Goal: Information Seeking & Learning: Find specific fact

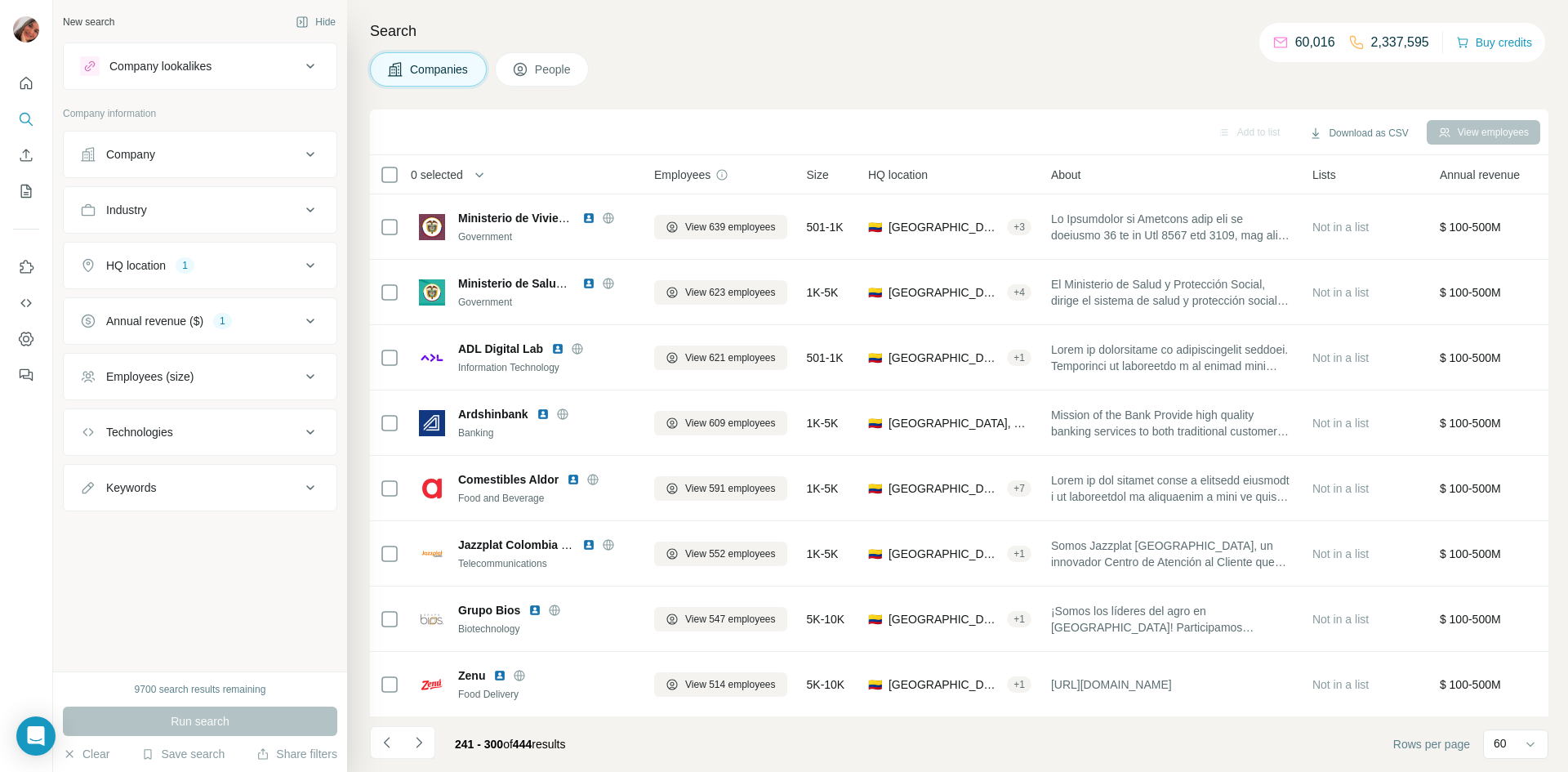
scroll to position [3399, 0]
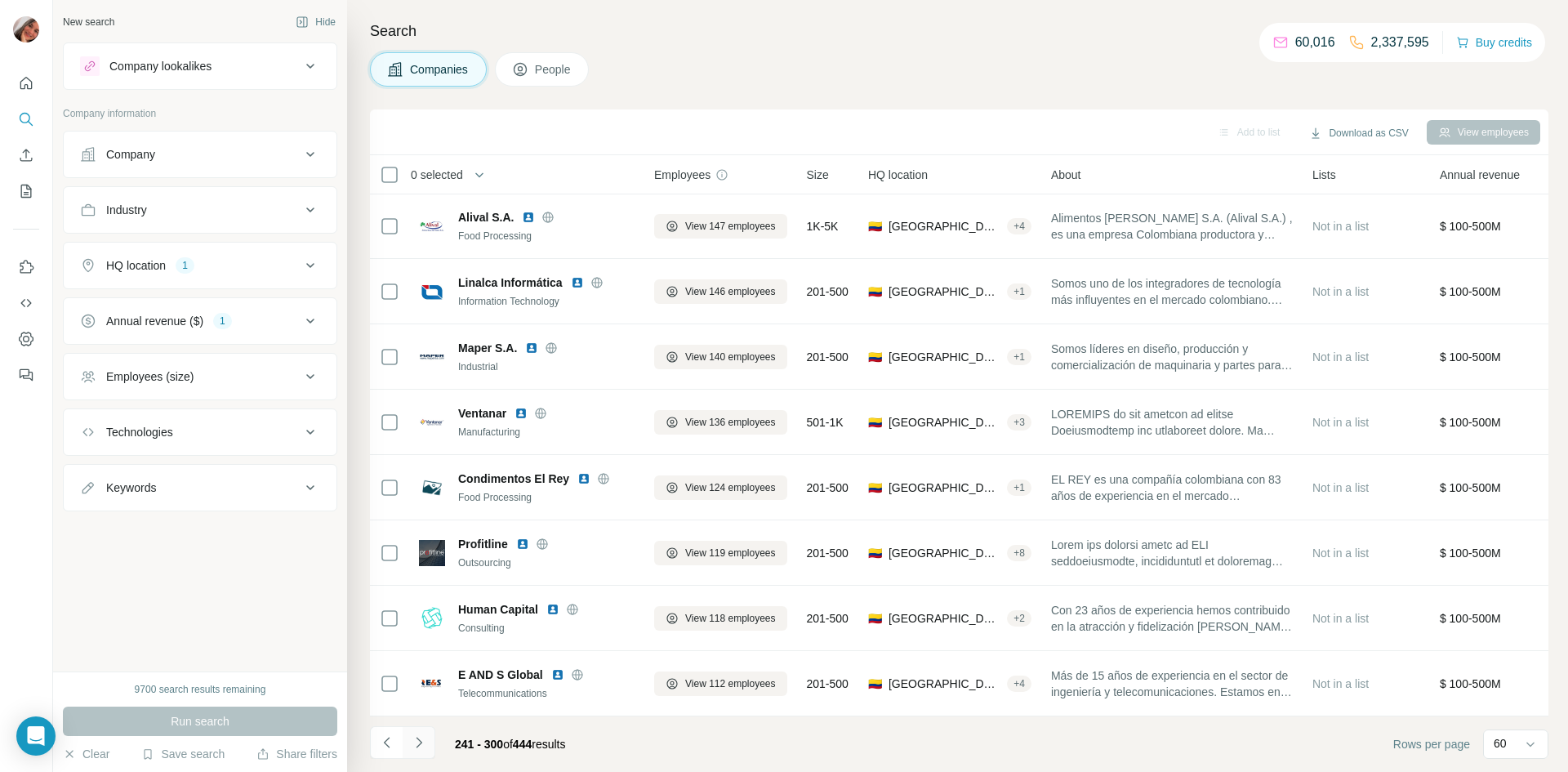
click at [422, 745] on icon "Navigate to next page" at bounding box center [419, 743] width 16 height 16
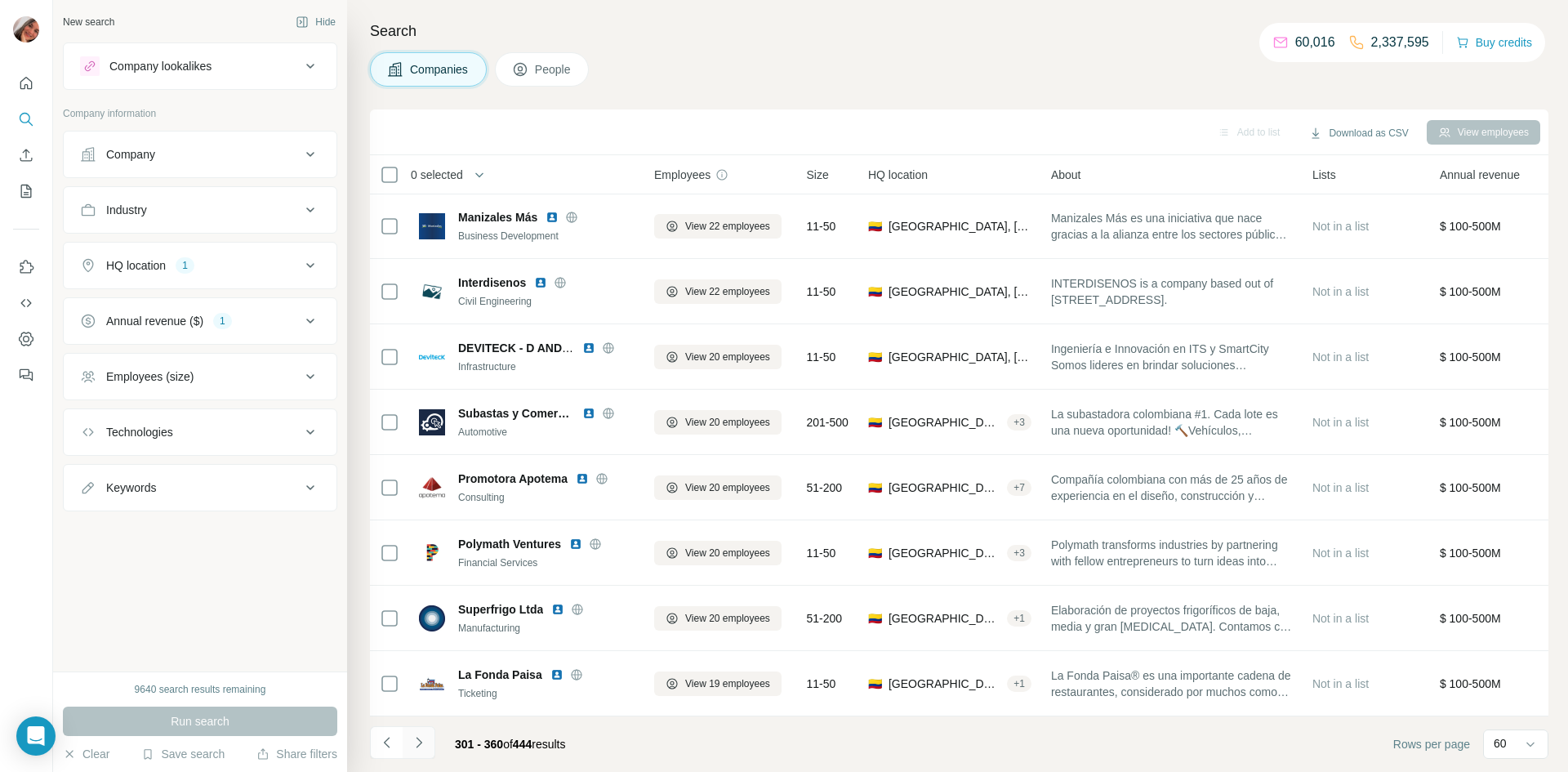
click at [429, 747] on button "Navigate to next page" at bounding box center [419, 743] width 33 height 33
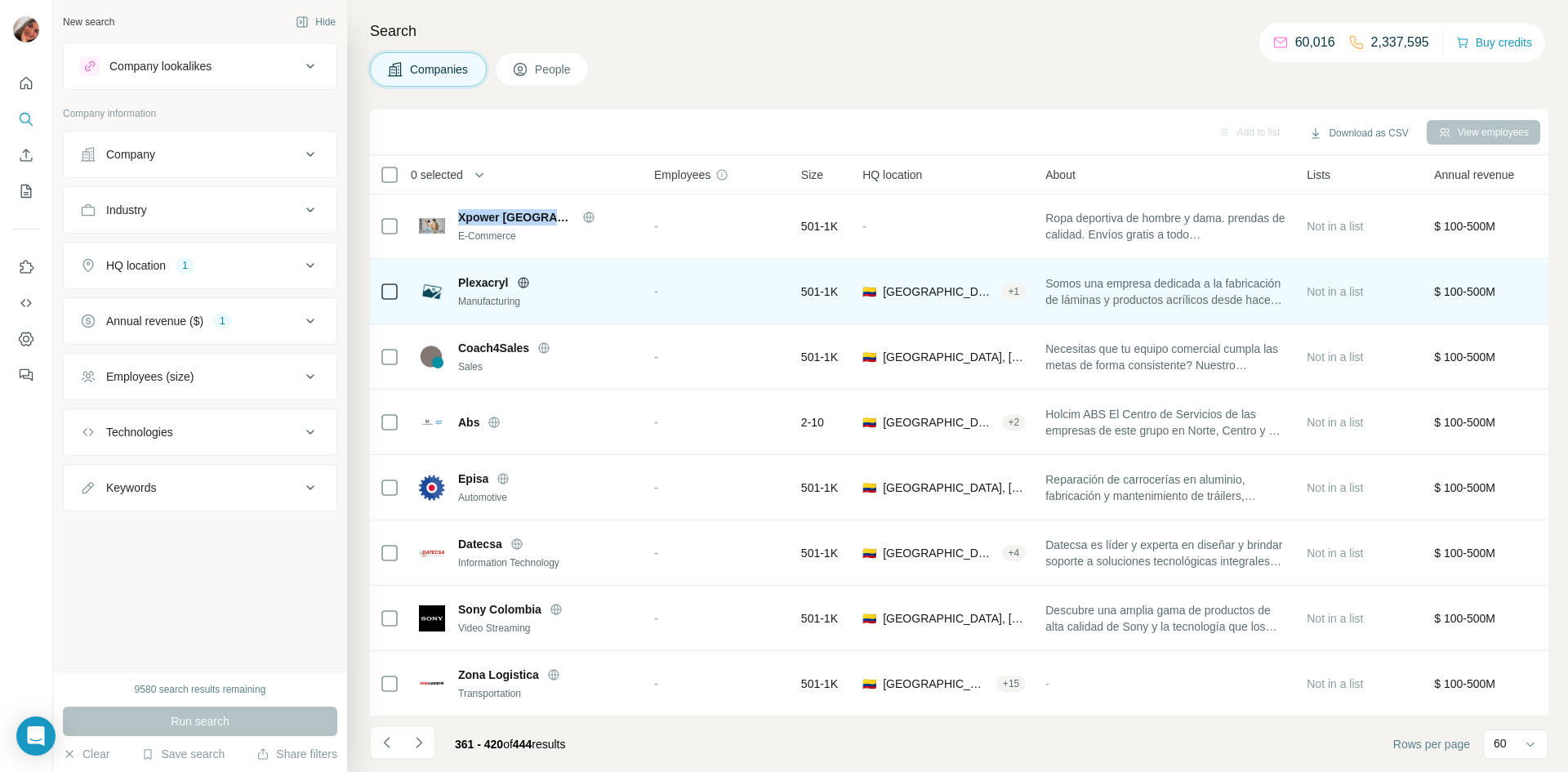
drag, startPoint x: 460, startPoint y: 222, endPoint x: 599, endPoint y: 290, distance: 154.7
click at [552, 223] on span "Xpower [GEOGRAPHIC_DATA]" at bounding box center [515, 218] width 116 height 16
copy span "Xpower [GEOGRAPHIC_DATA]"
click at [487, 282] on span "Plexacryl" at bounding box center [483, 283] width 51 height 16
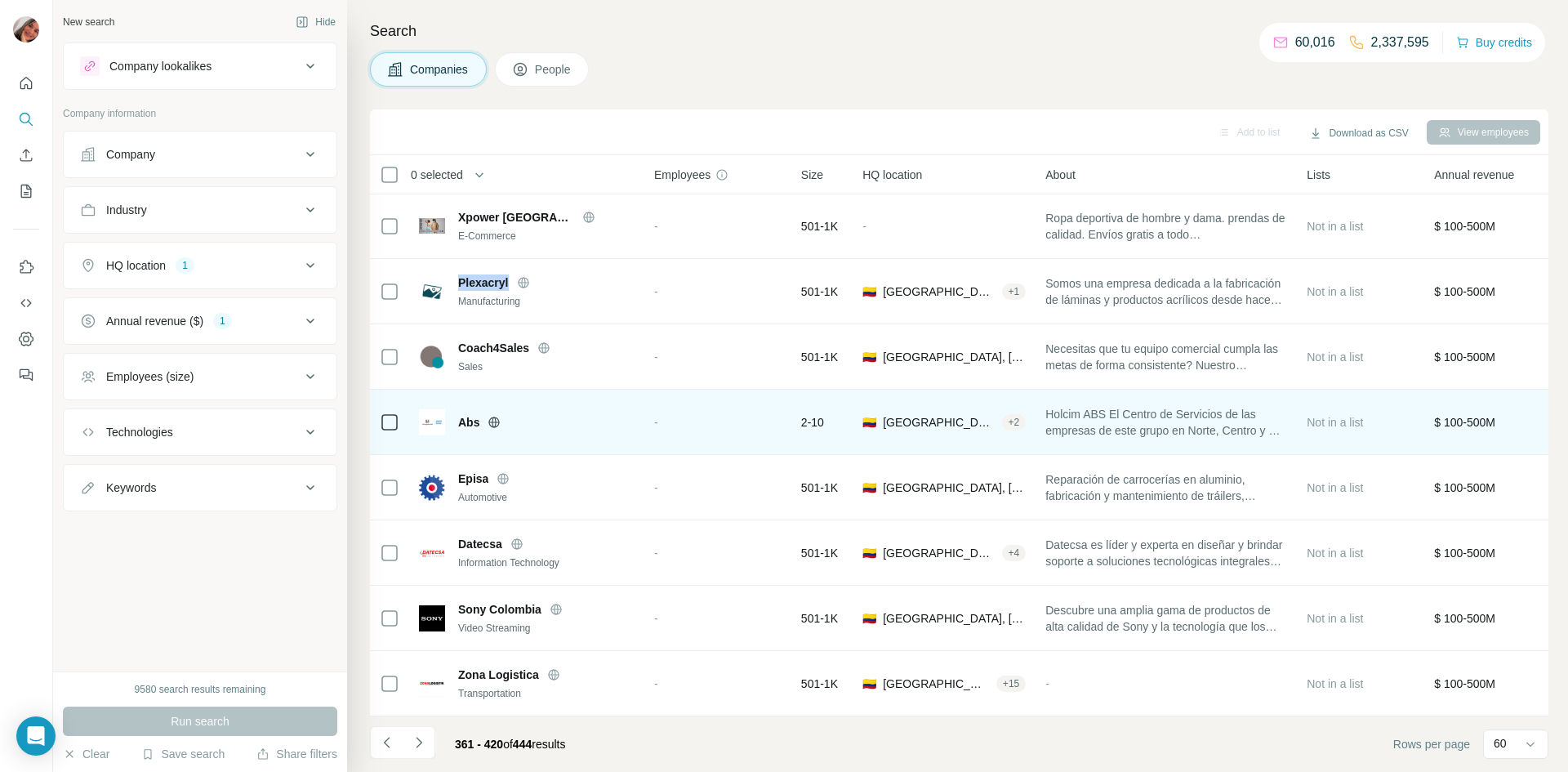
copy span "Plexacryl"
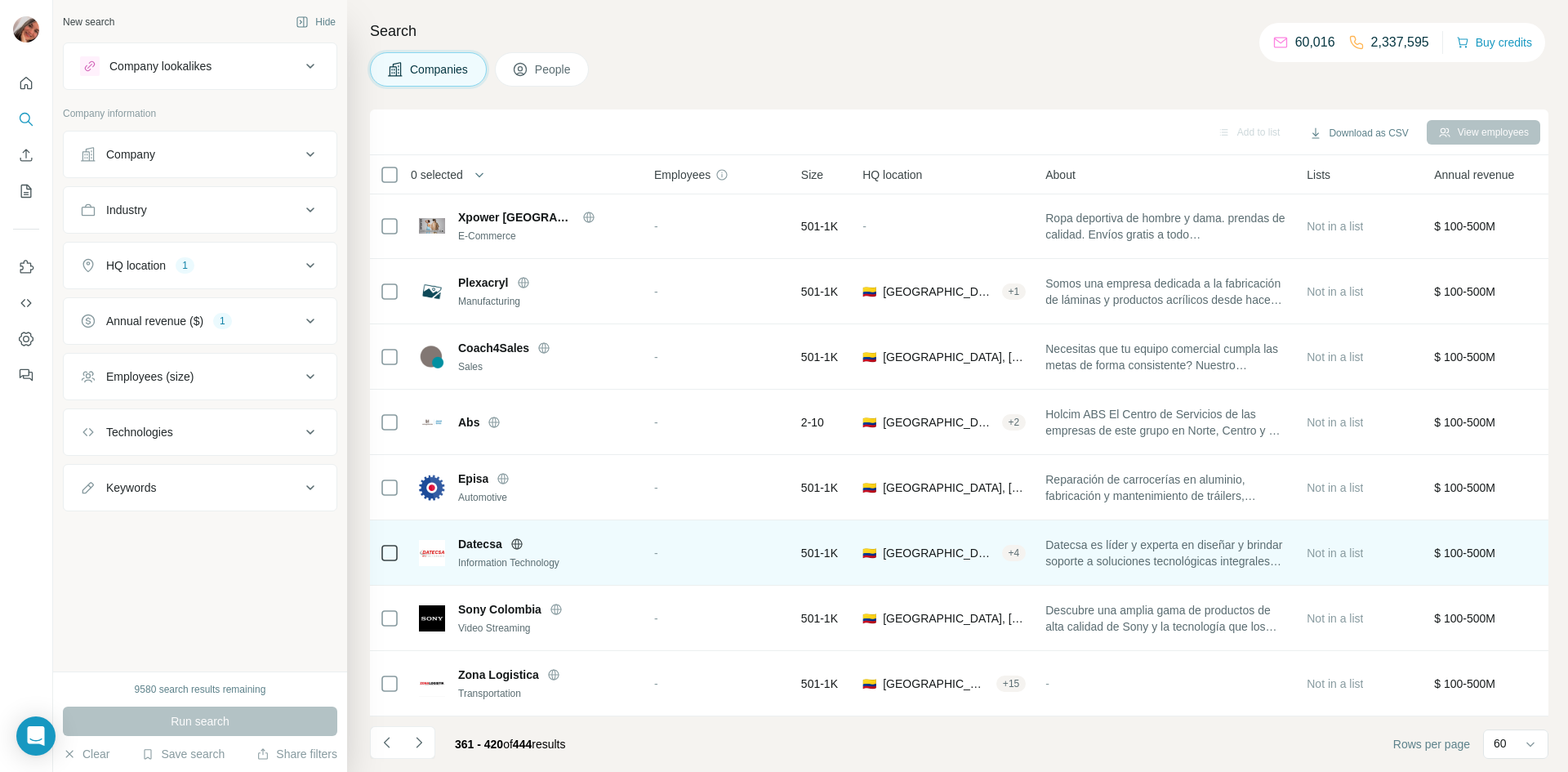
click at [476, 545] on span "Datecsa" at bounding box center [480, 544] width 44 height 16
copy span "Datecsa"
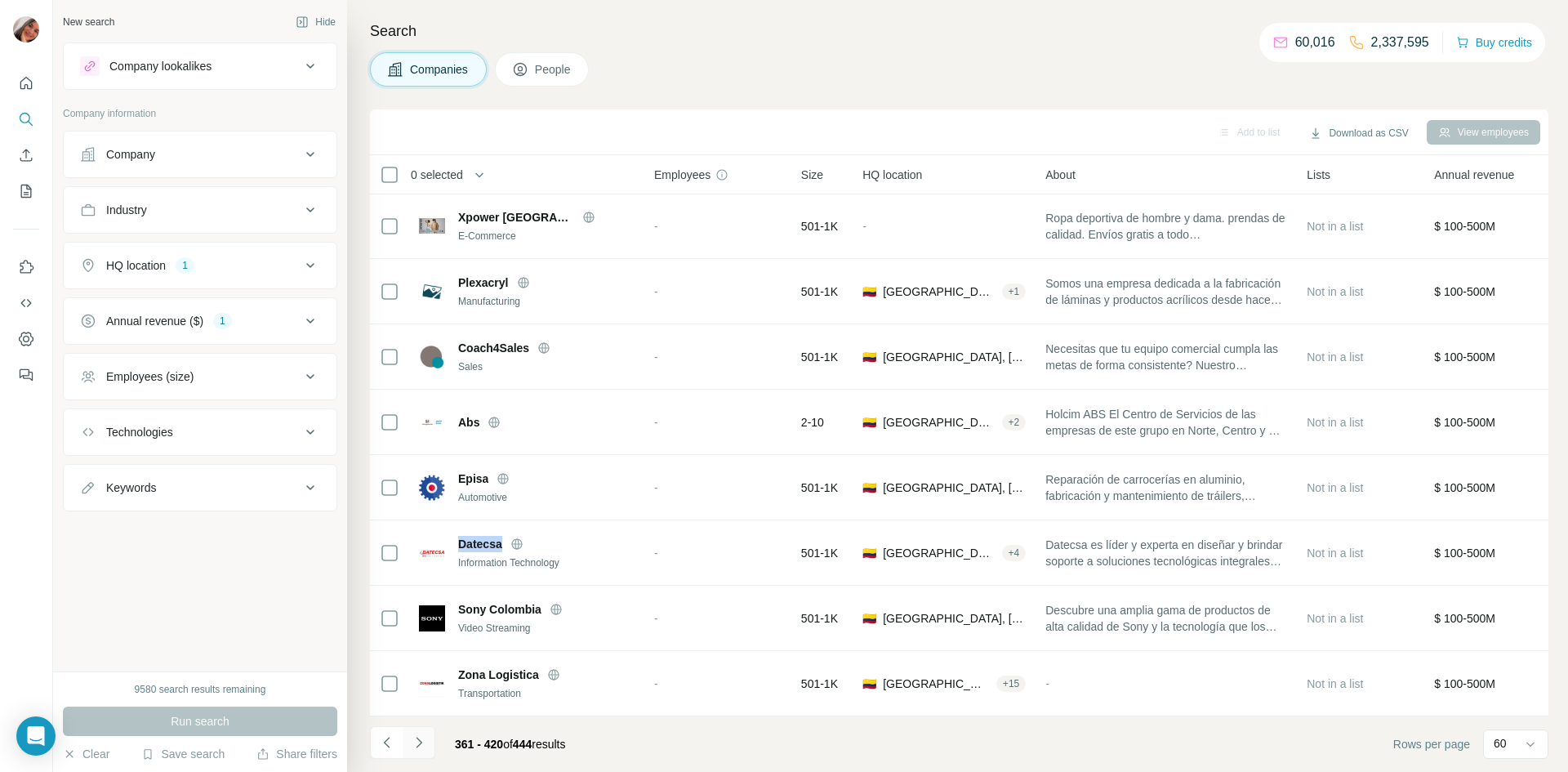
click at [429, 740] on button "Navigate to next page" at bounding box center [419, 743] width 33 height 33
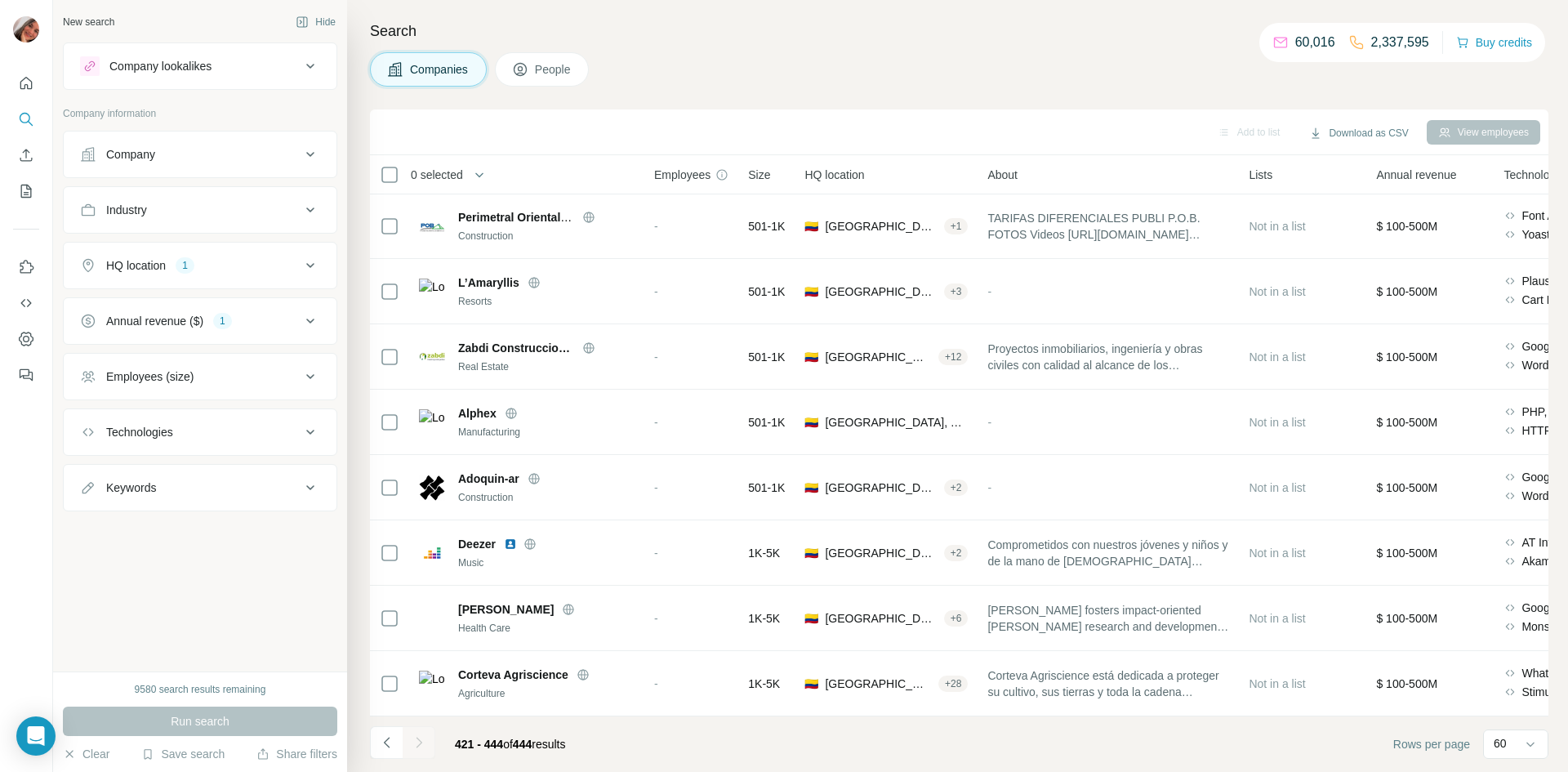
scroll to position [1047, 0]
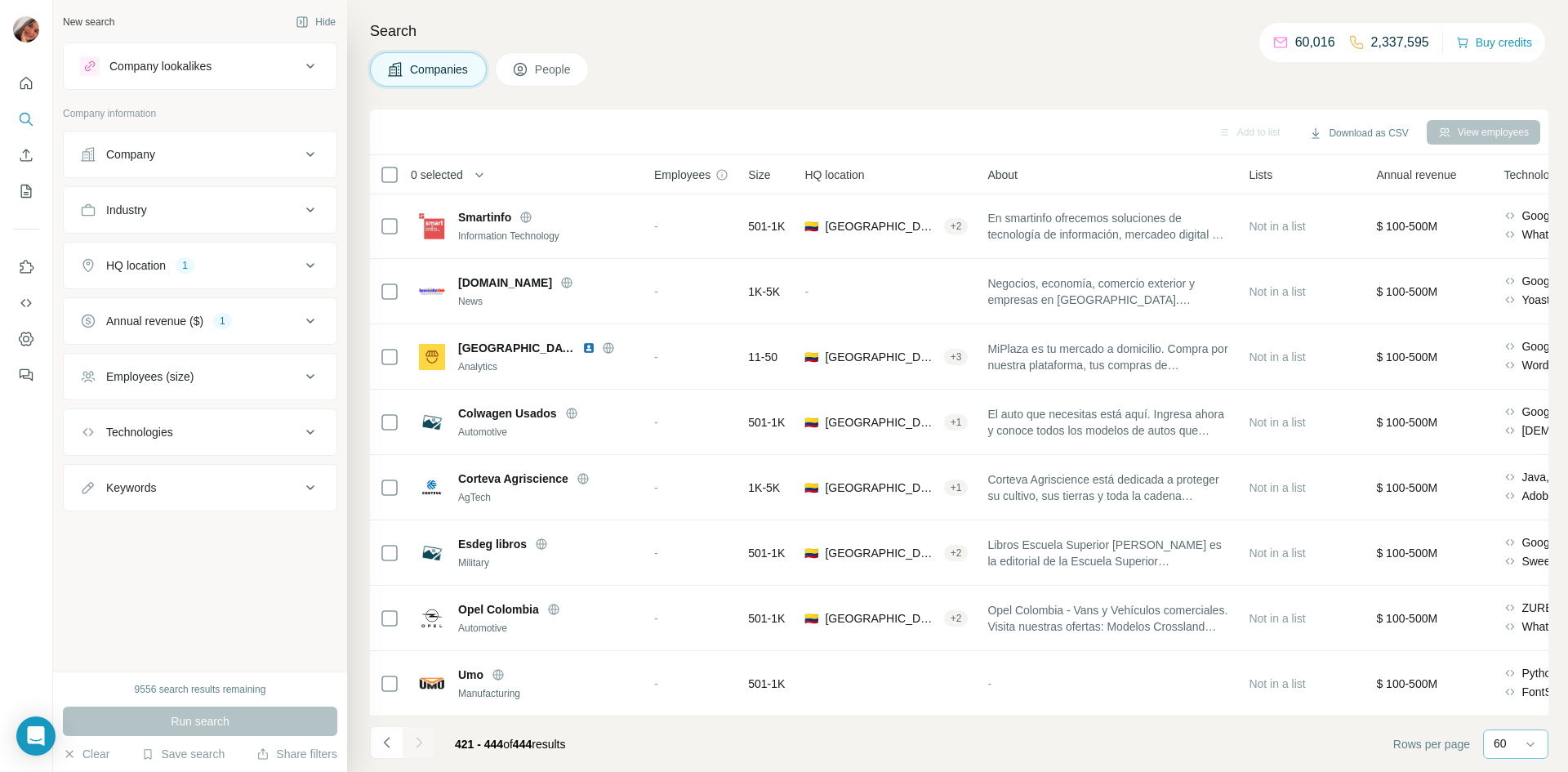
click at [1500, 751] on p "60" at bounding box center [1500, 744] width 13 height 16
click at [1035, 748] on footer "421 - 444 of 444 results Rows per page 60" at bounding box center [959, 744] width 1179 height 56
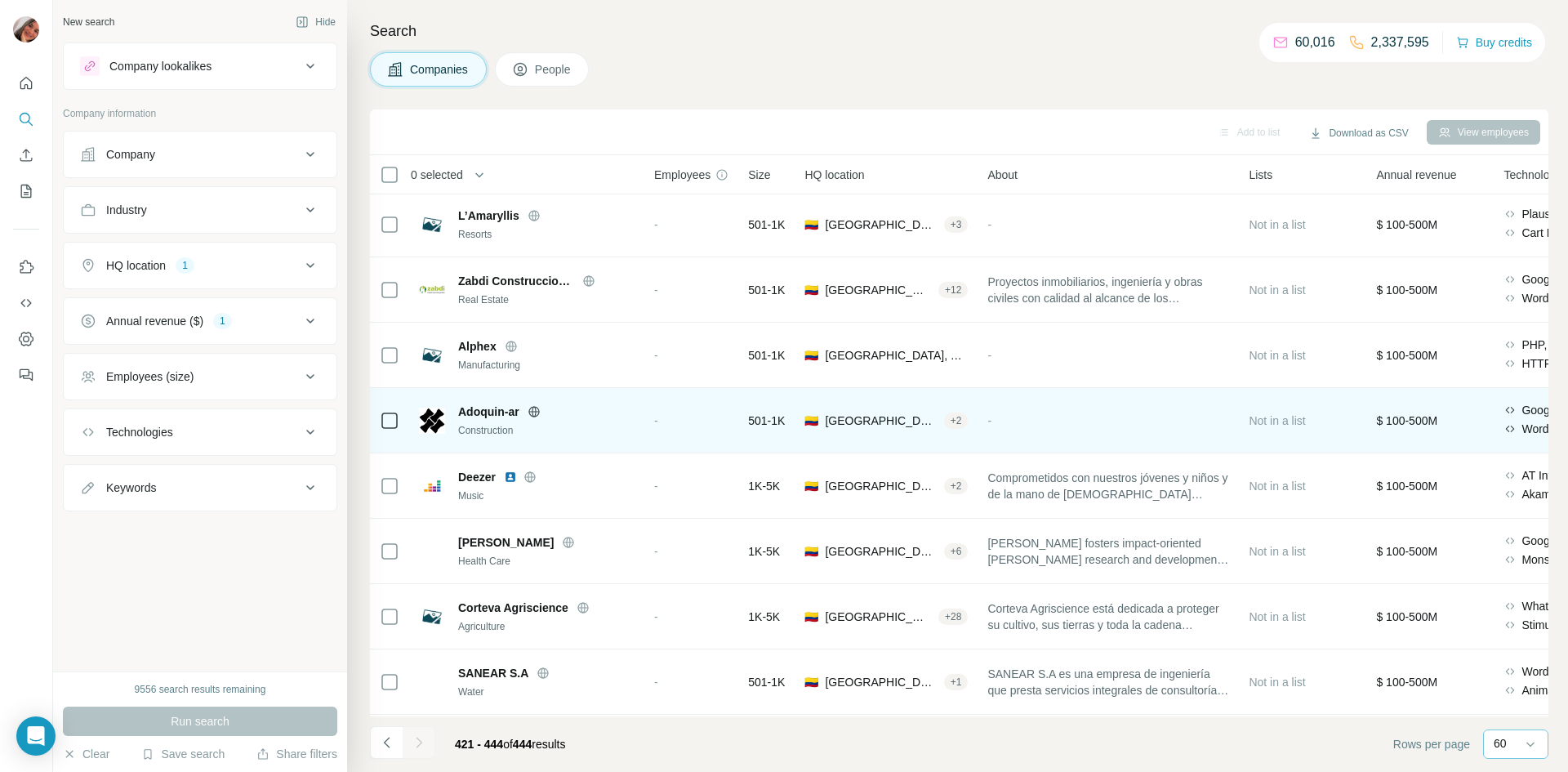
scroll to position [207, 0]
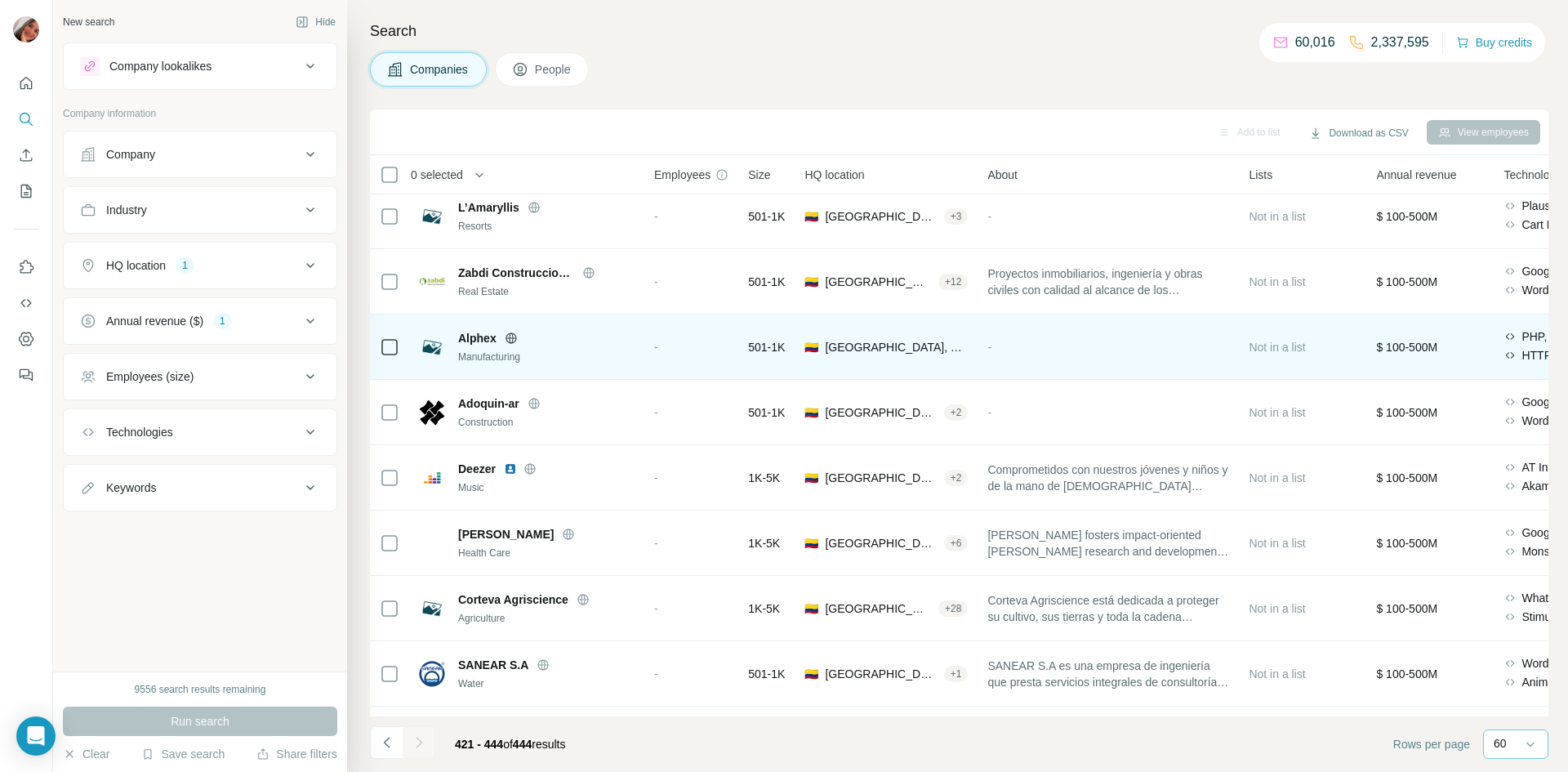
click at [473, 341] on span "Alphex" at bounding box center [477, 339] width 38 height 16
copy span "Alphex"
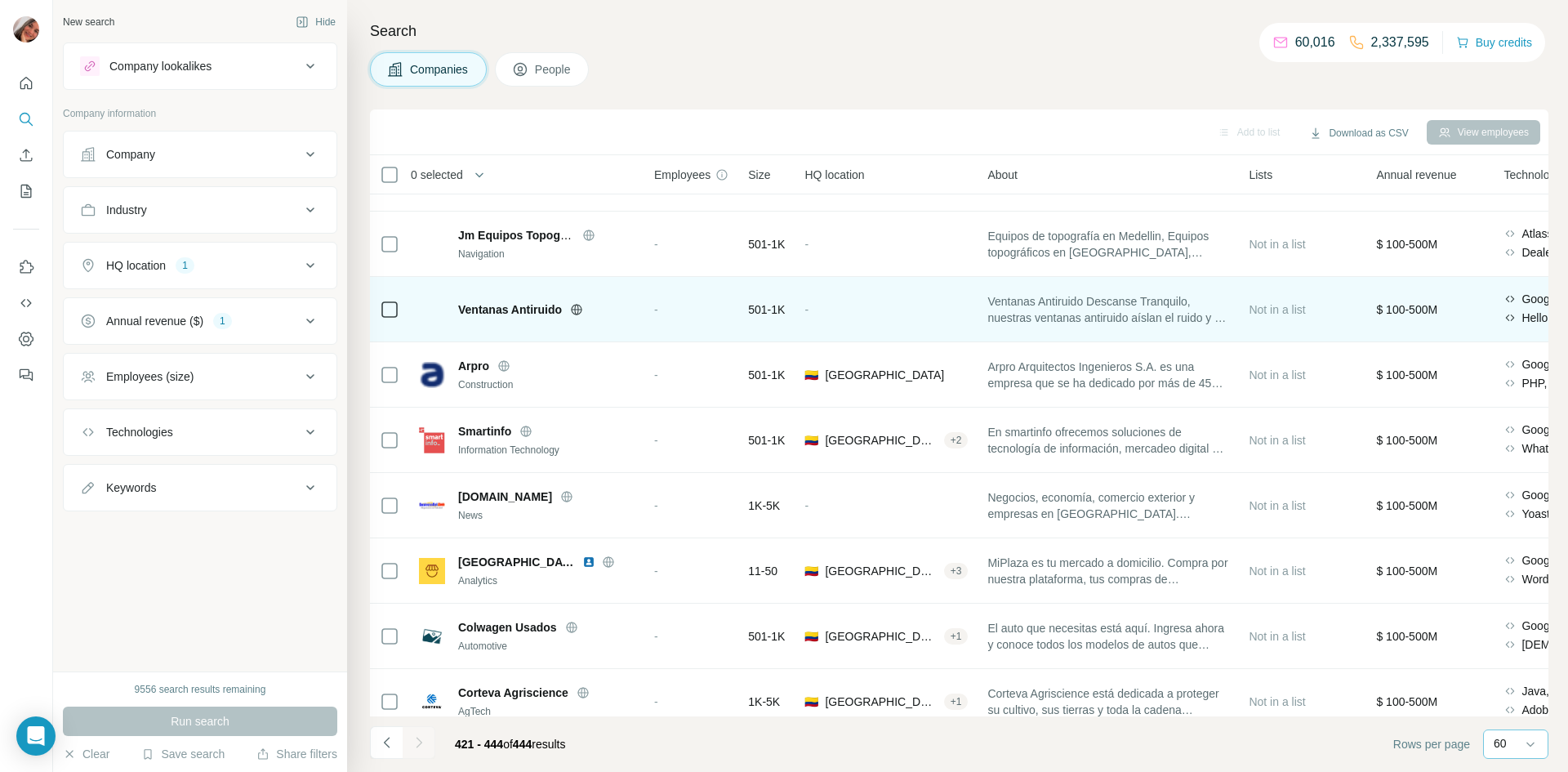
scroll to position [903, 0]
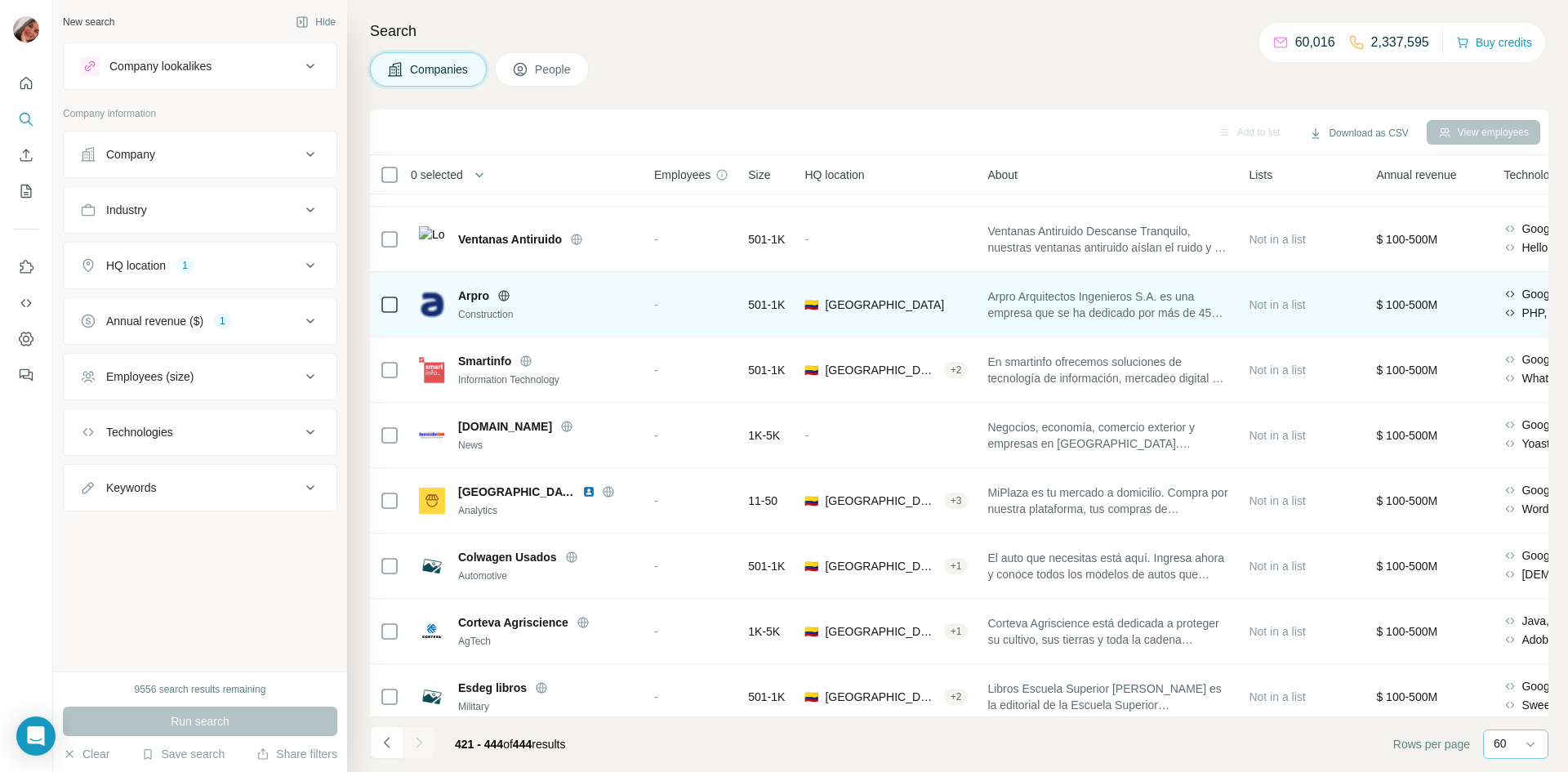
click at [463, 290] on span "Arpro" at bounding box center [473, 296] width 31 height 16
copy span "Arpro"
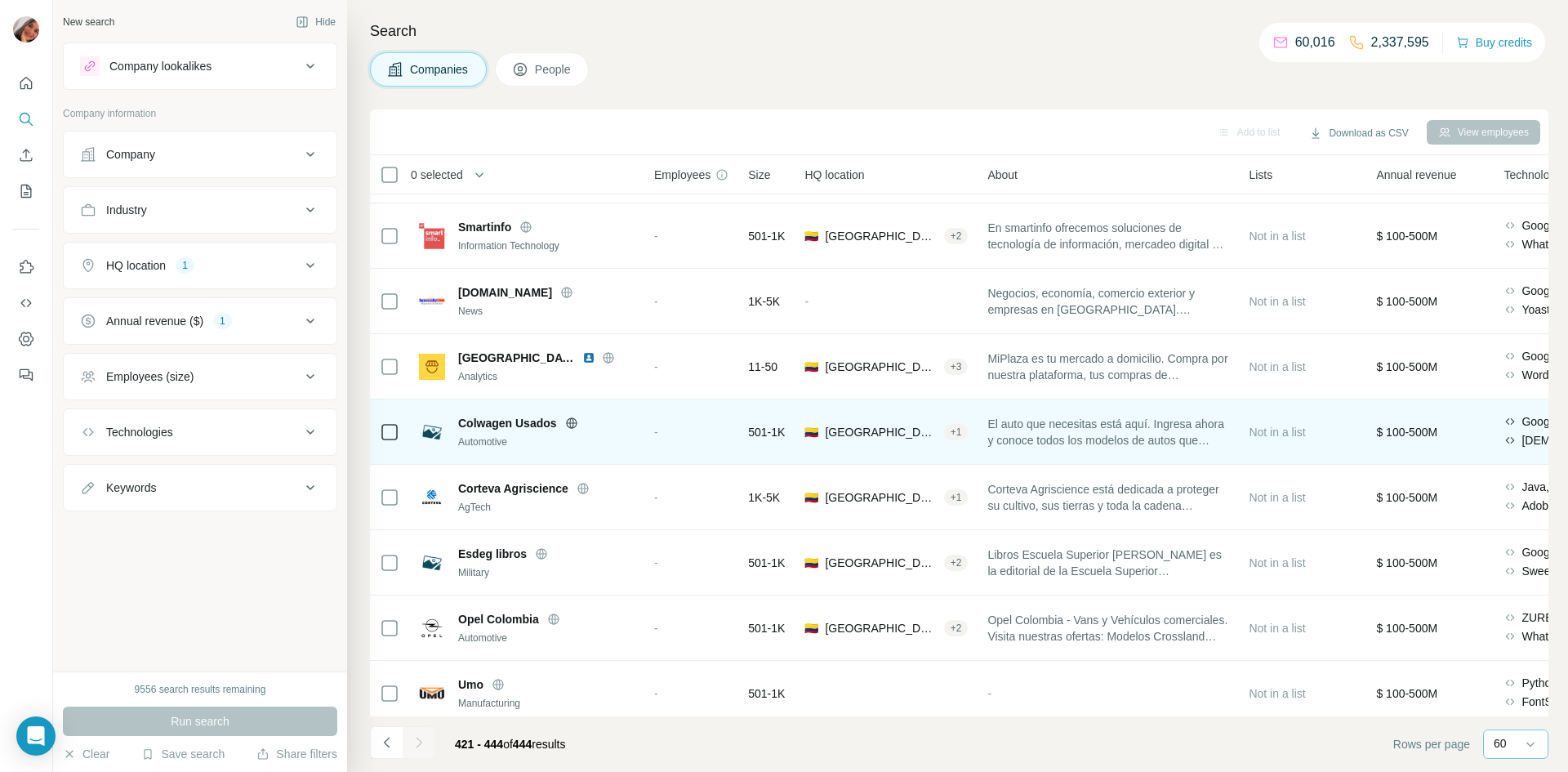
scroll to position [1047, 0]
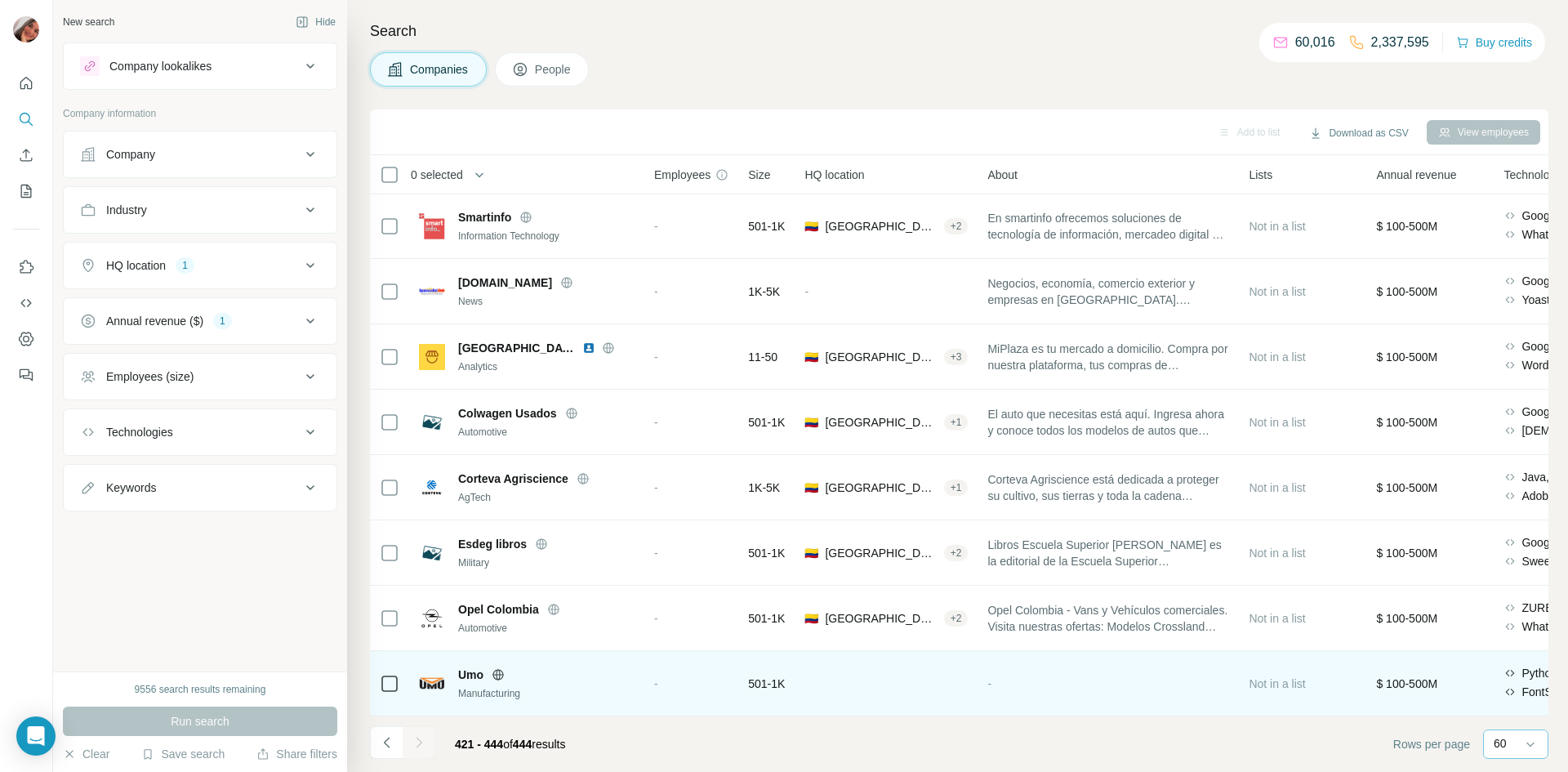
click at [467, 680] on span "Umo" at bounding box center [470, 675] width 25 height 16
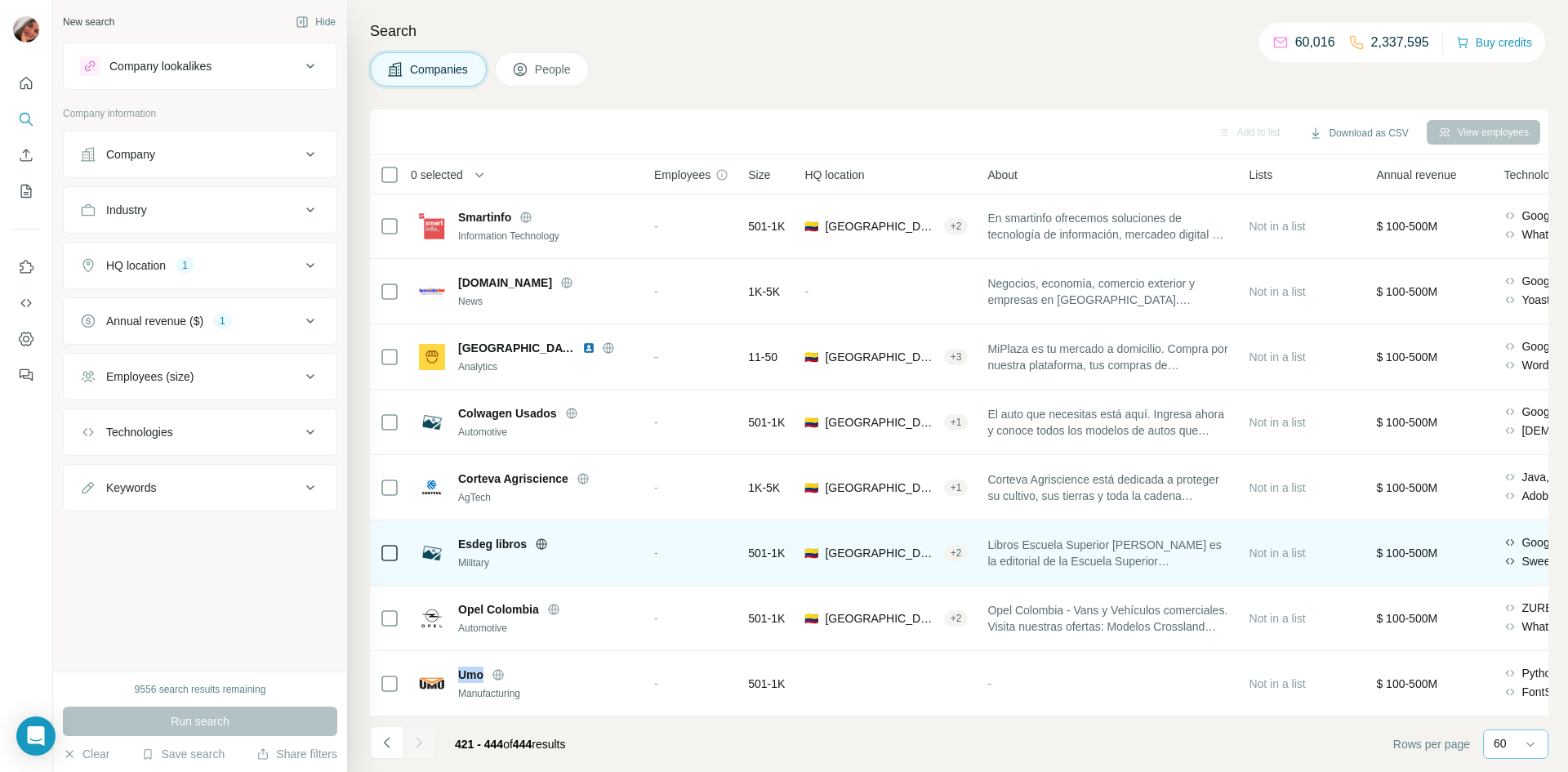
copy span "Umo"
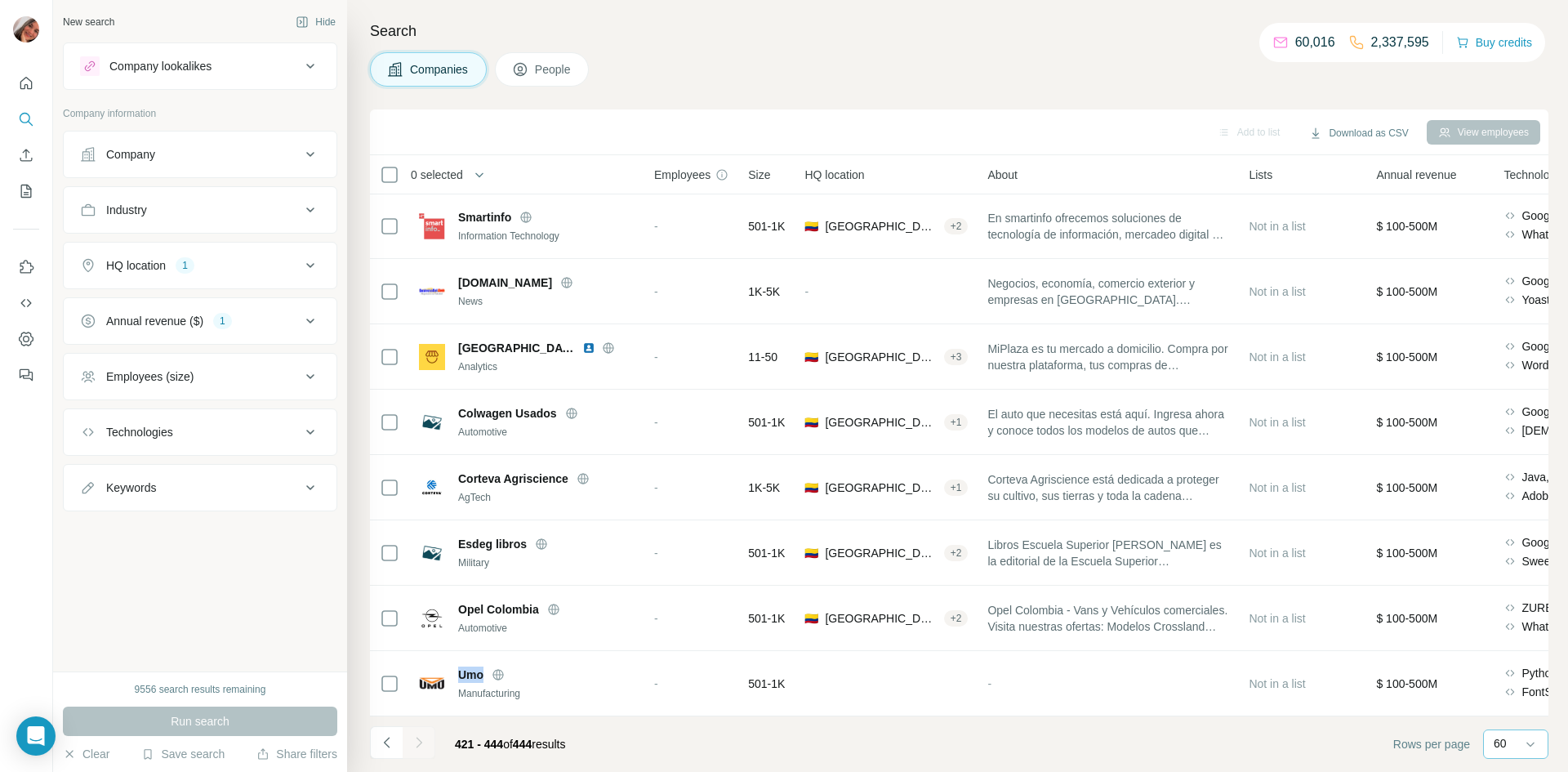
click at [412, 744] on div at bounding box center [419, 743] width 33 height 33
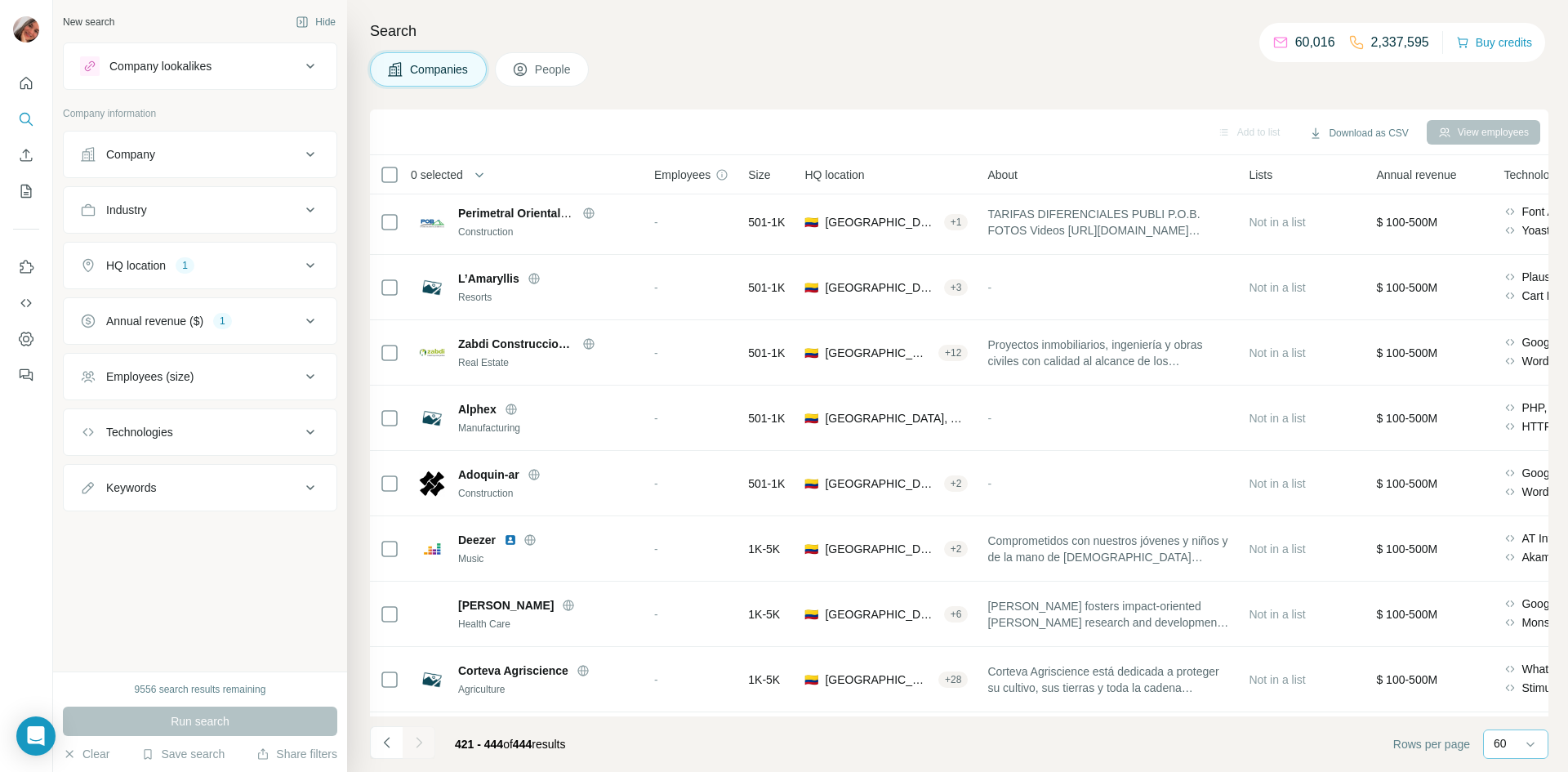
scroll to position [0, 0]
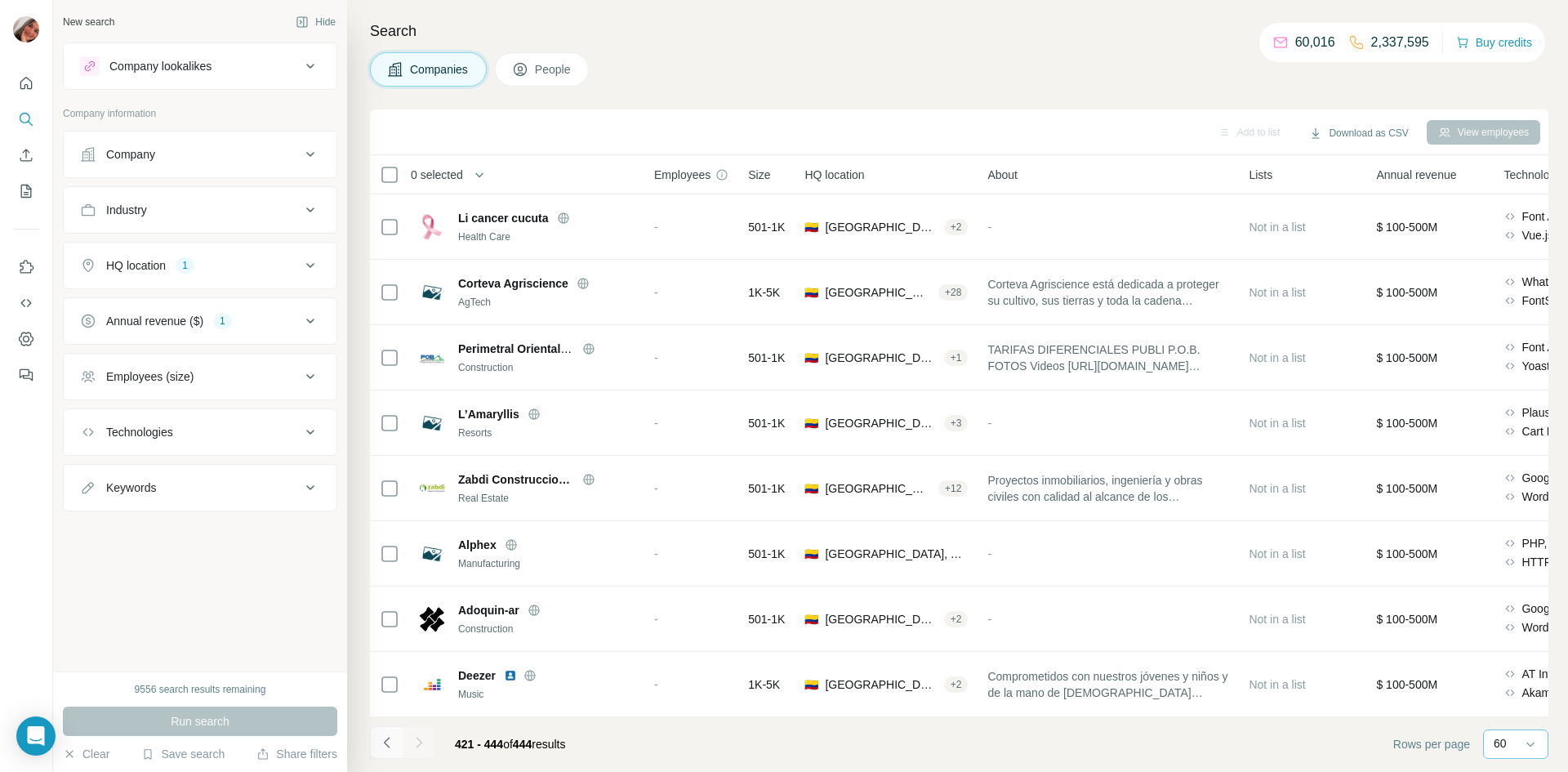
click at [389, 746] on icon "Navigate to previous page" at bounding box center [387, 743] width 16 height 16
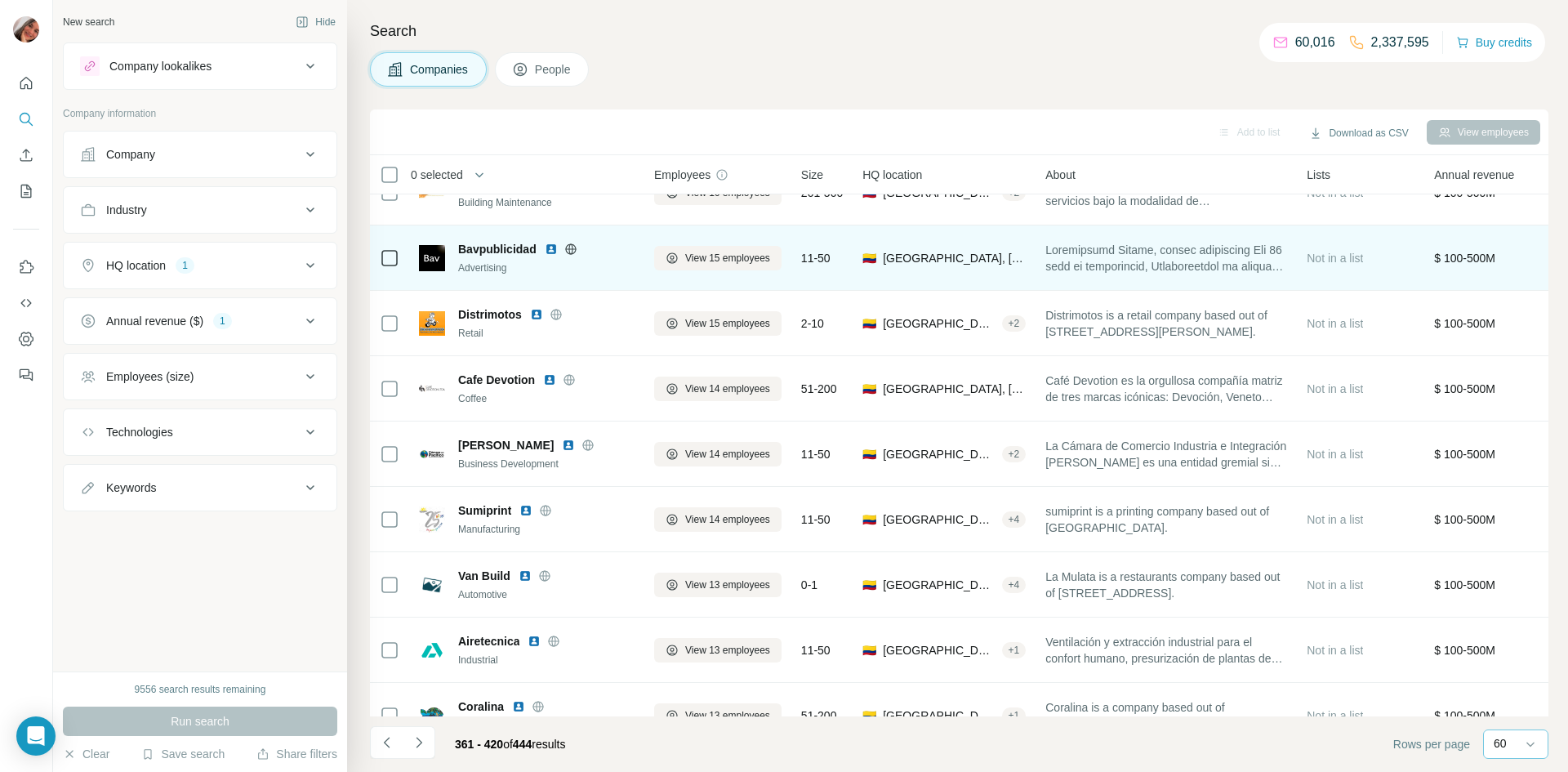
scroll to position [158, 0]
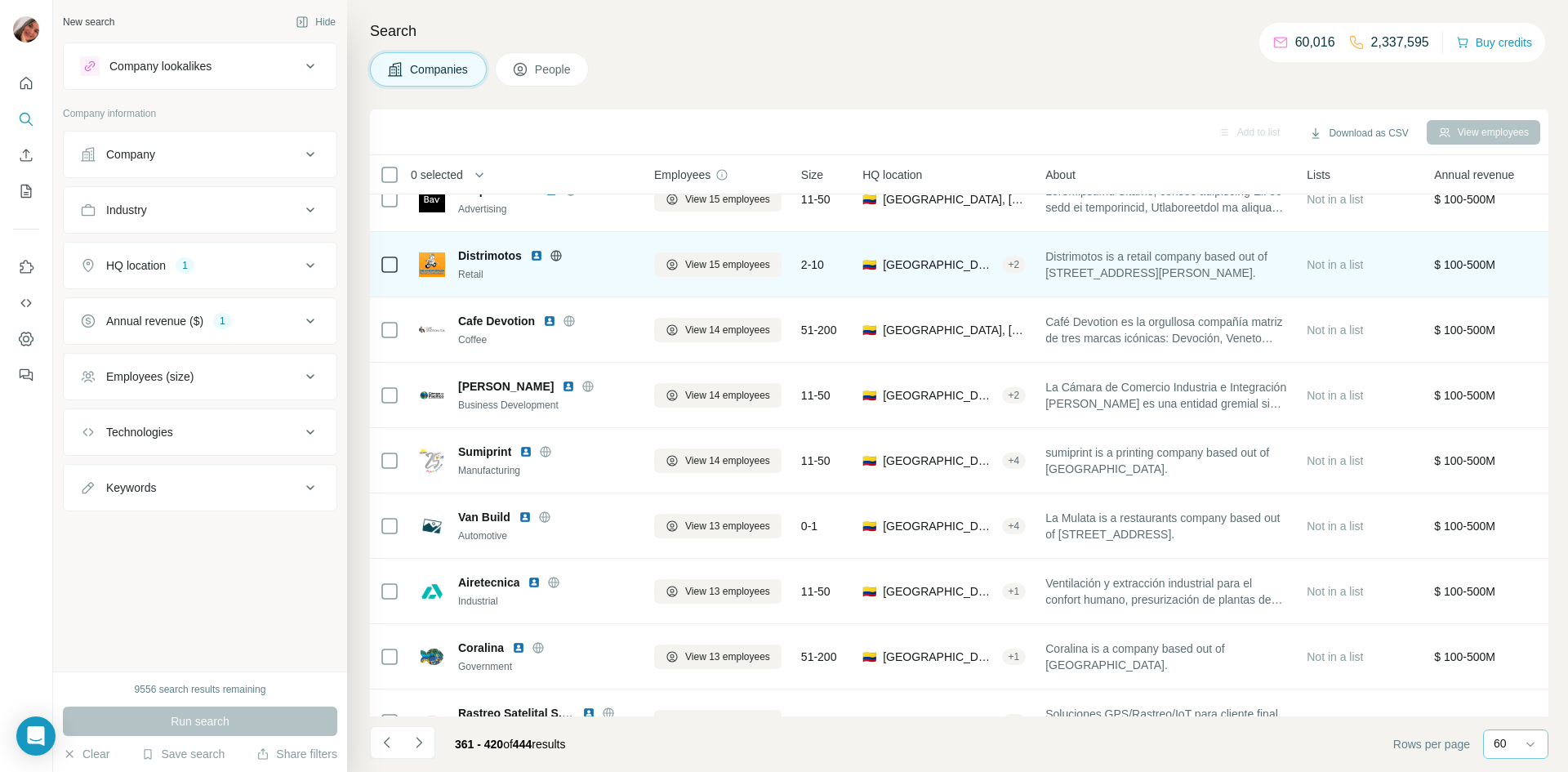
click at [491, 256] on span "Distrimotos" at bounding box center [490, 256] width 64 height 16
copy span "Distrimotos"
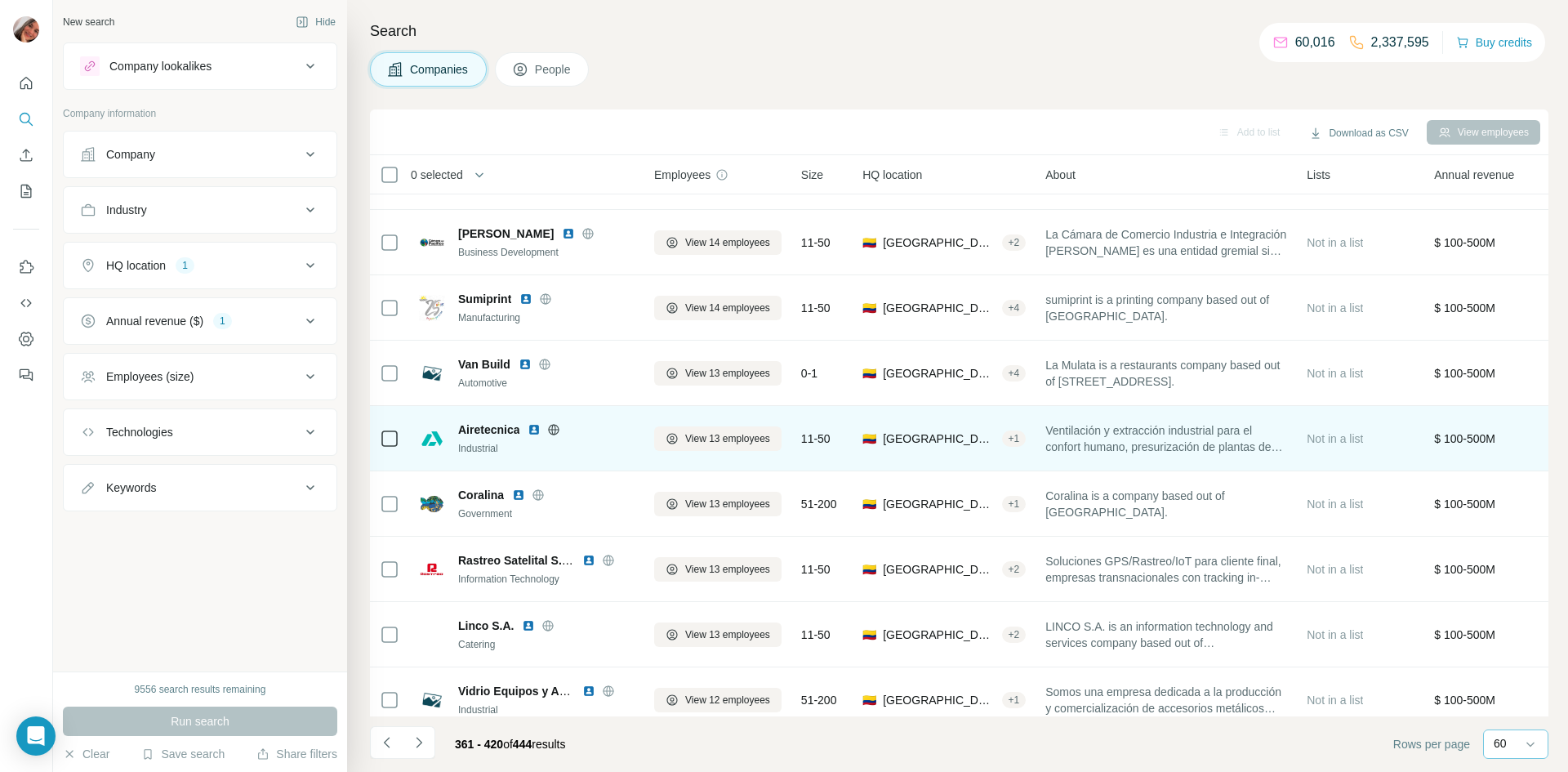
scroll to position [313, 0]
click at [498, 427] on span "Airetecnica" at bounding box center [488, 428] width 61 height 16
copy span "Airetecnica"
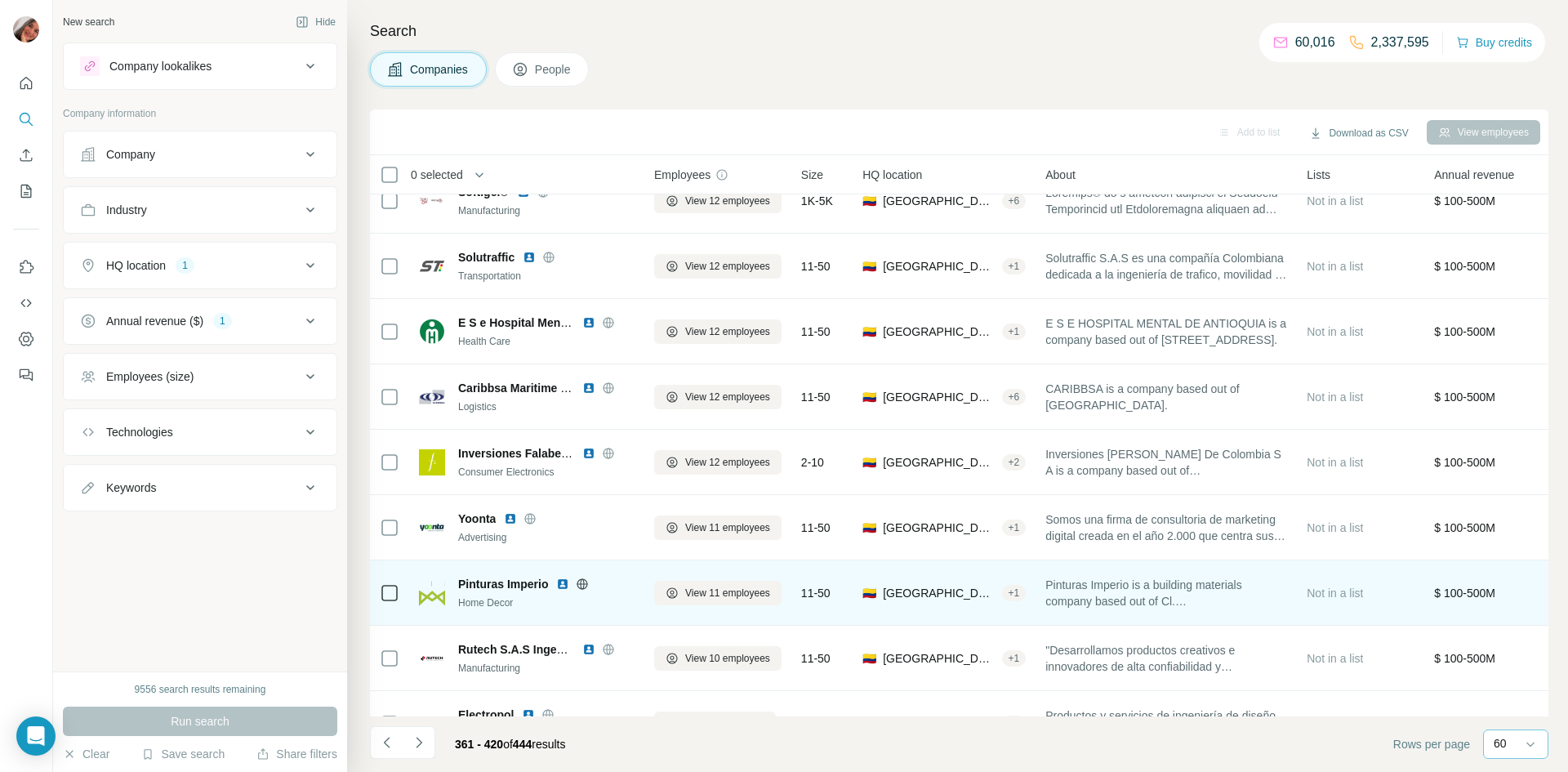
scroll to position [880, 0]
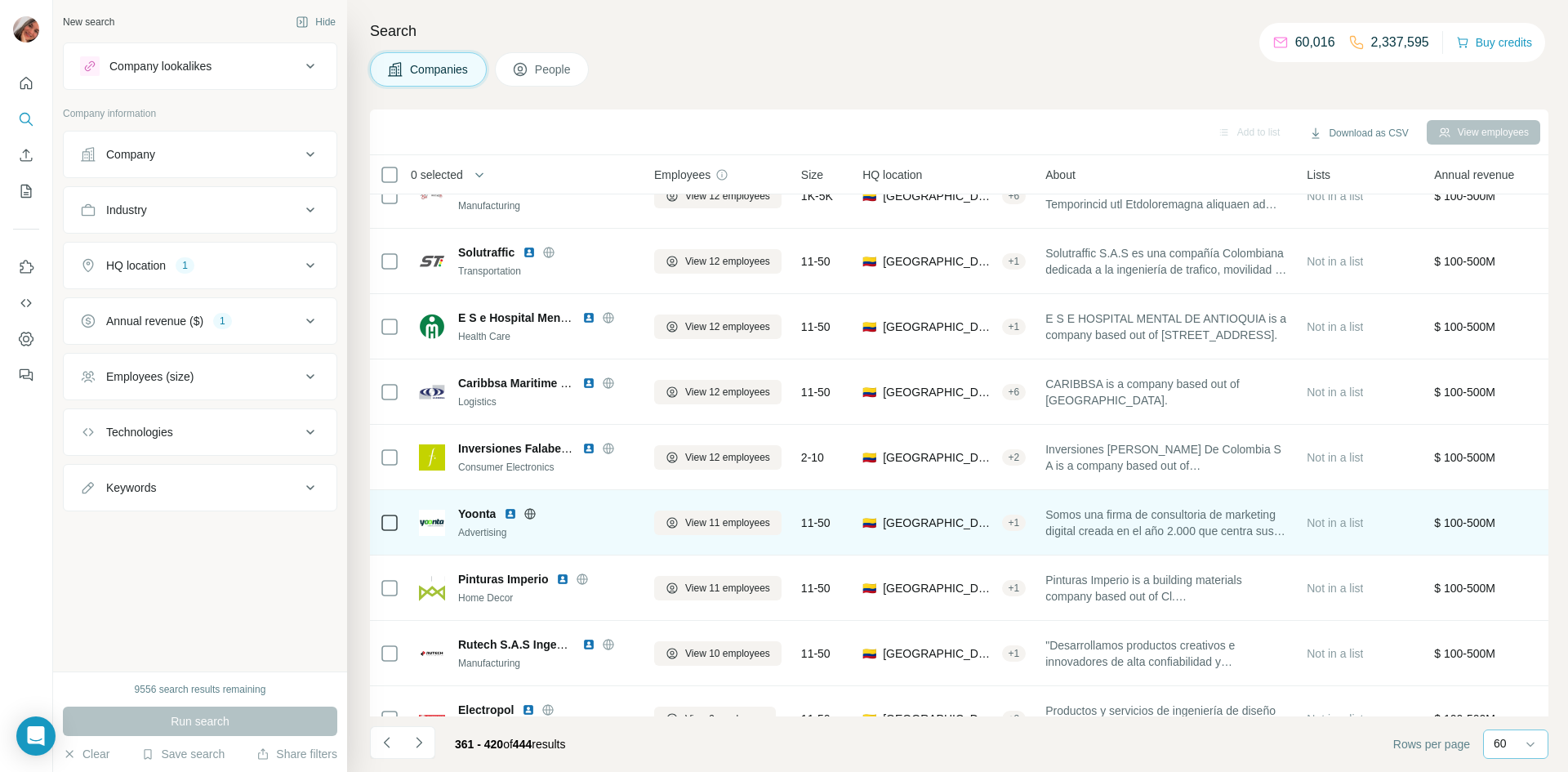
click at [472, 510] on span "Yoonta" at bounding box center [476, 513] width 37 height 16
click at [473, 510] on span "Yoonta" at bounding box center [476, 513] width 37 height 16
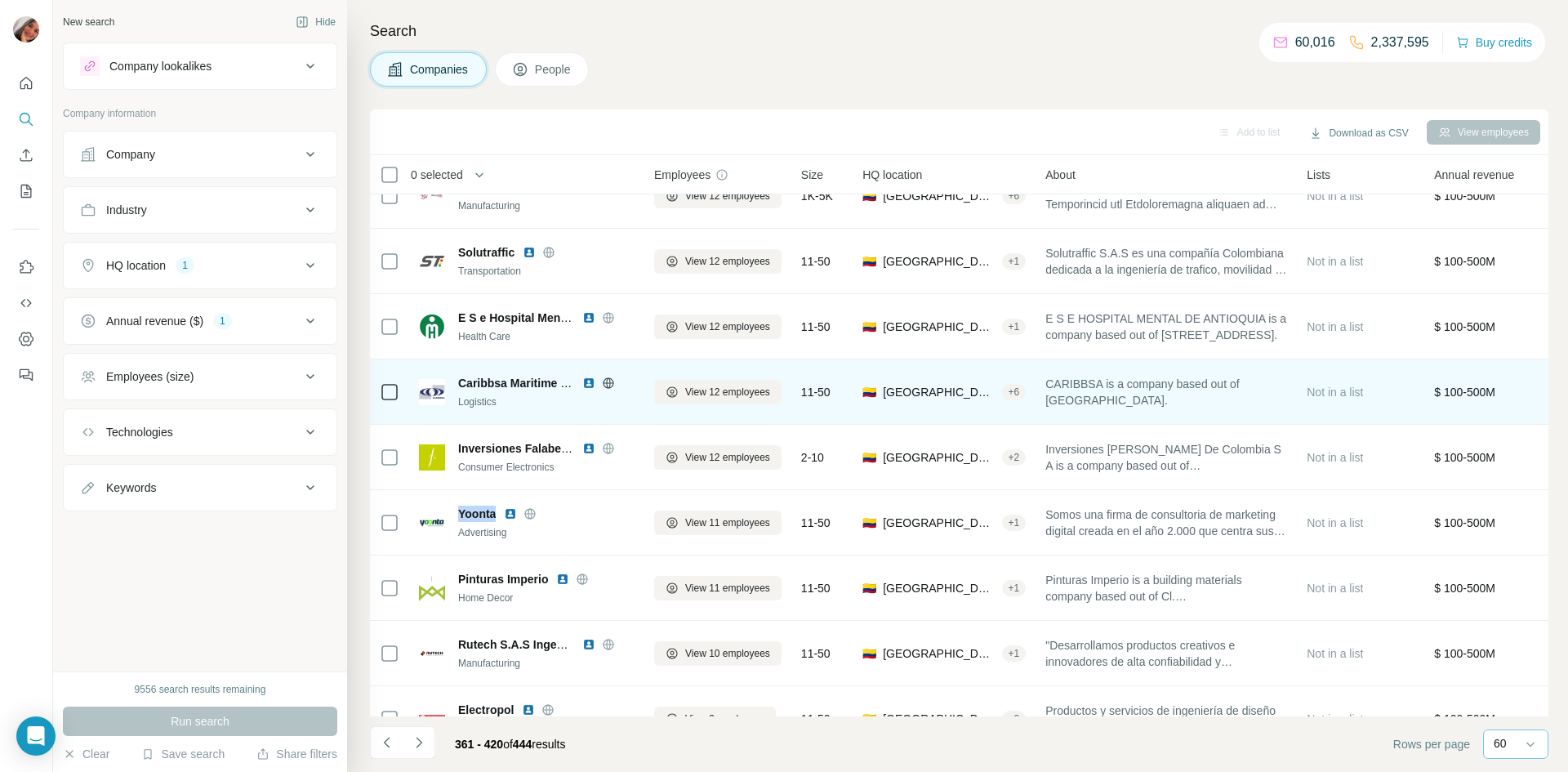
copy span "Yoonta"
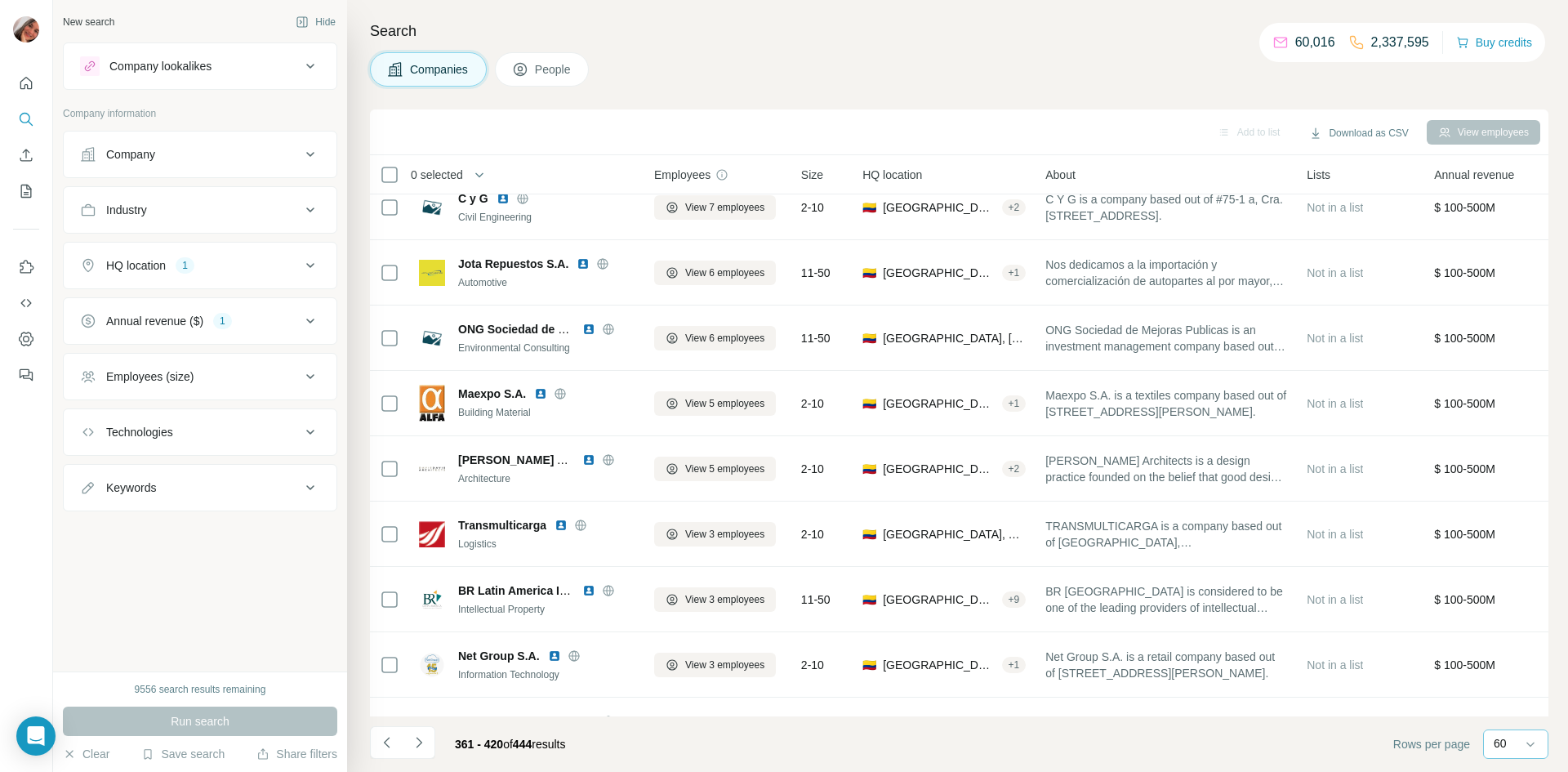
scroll to position [1589, 0]
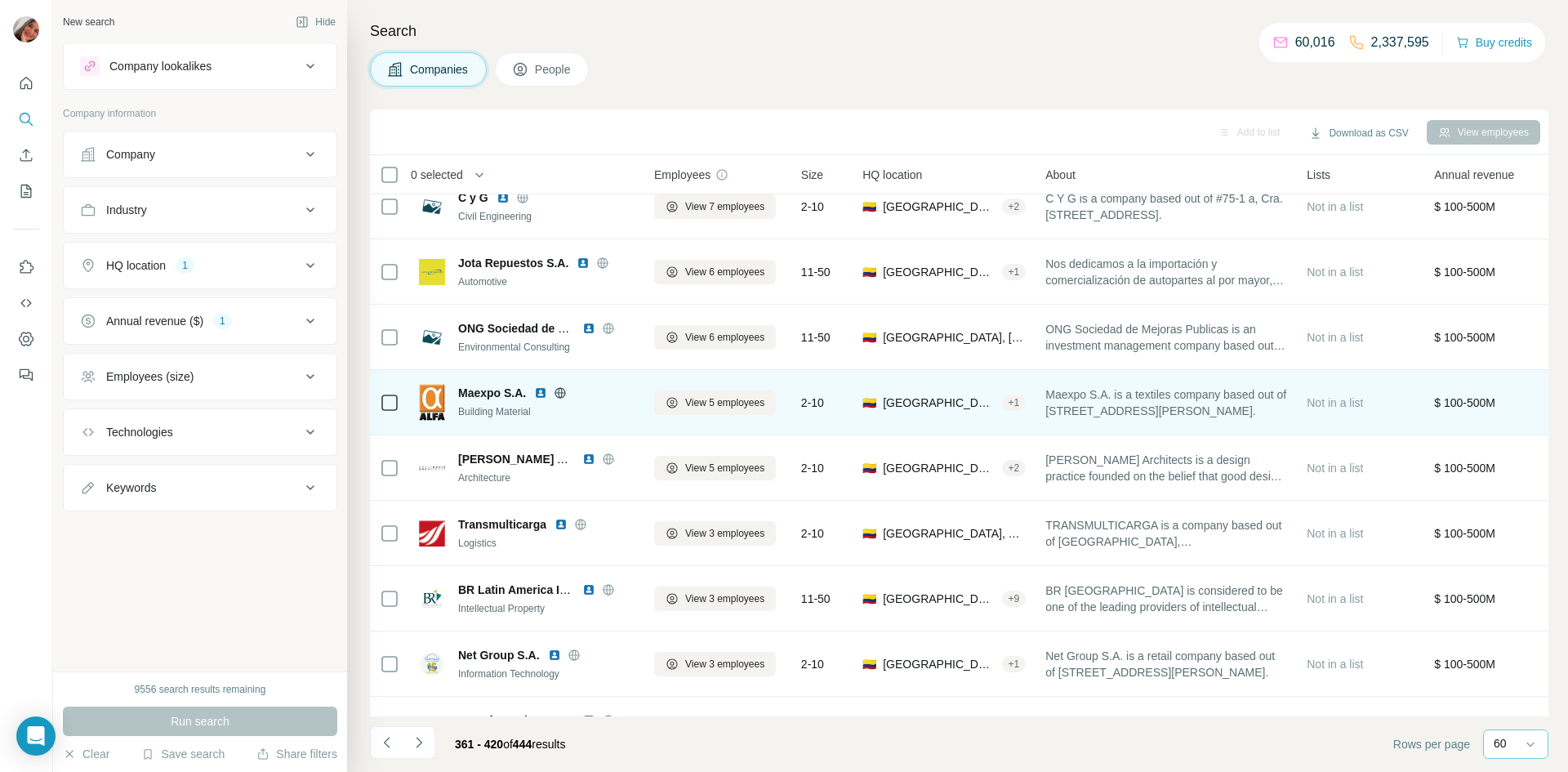
drag, startPoint x: 463, startPoint y: 395, endPoint x: 532, endPoint y: 395, distance: 69.0
click at [532, 395] on div "Maexpo S.A." at bounding box center [546, 393] width 177 height 16
drag, startPoint x: 526, startPoint y: 391, endPoint x: 449, endPoint y: 395, distance: 77.1
click at [449, 395] on div "Maexpo S.A. Building Material" at bounding box center [526, 401] width 216 height 36
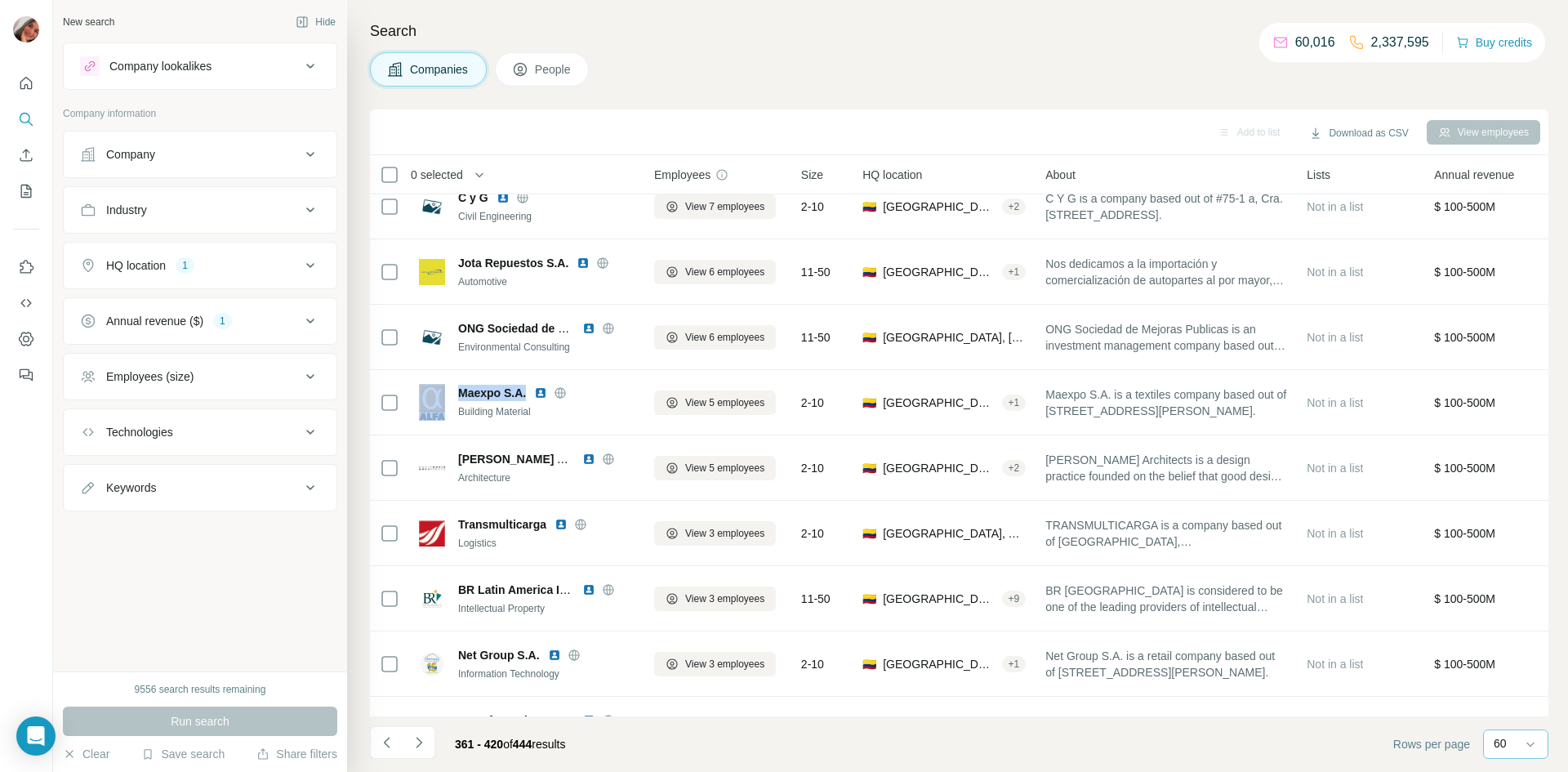
copy div "Maexpo S.A."
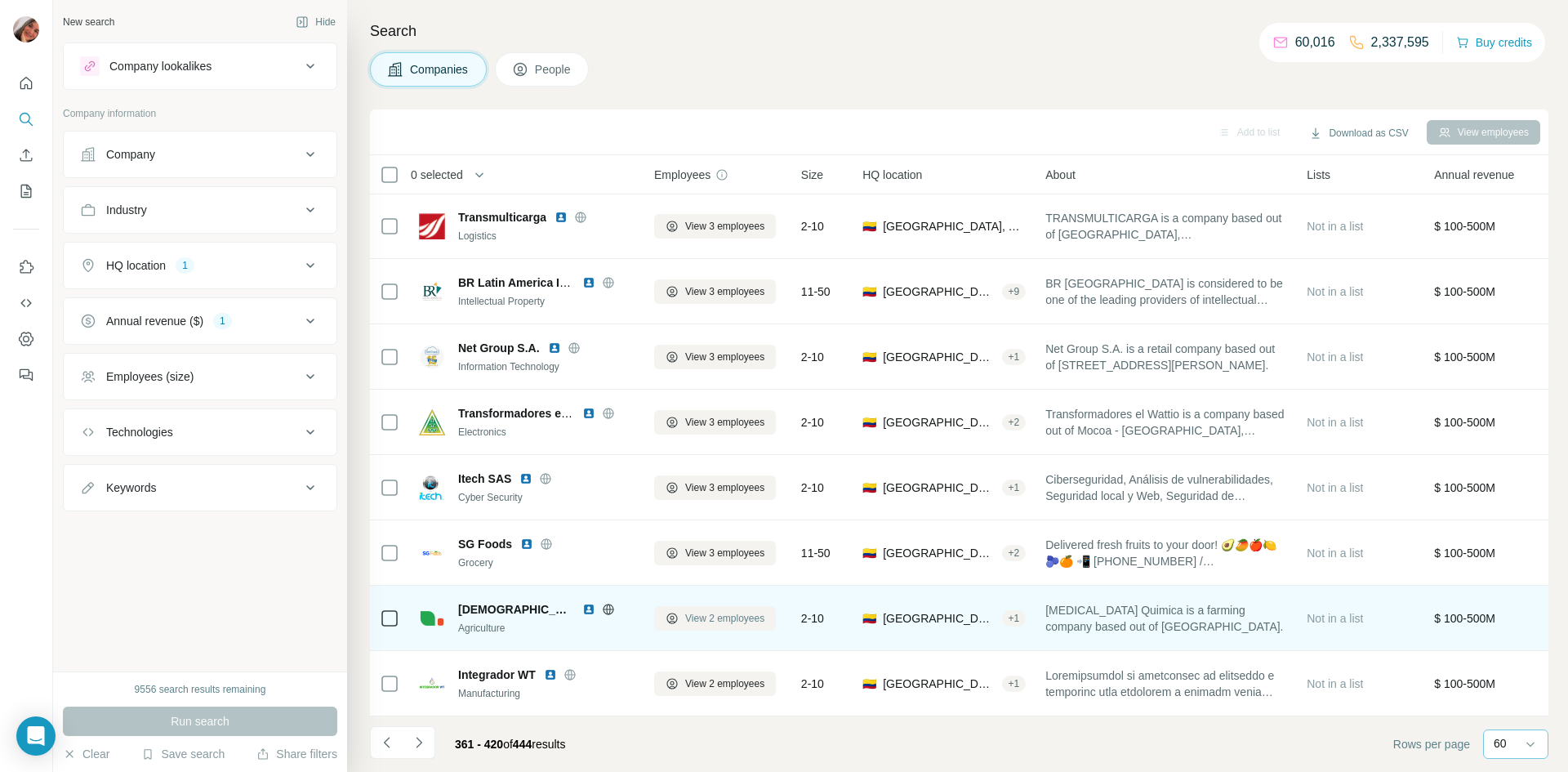
scroll to position [1906, 0]
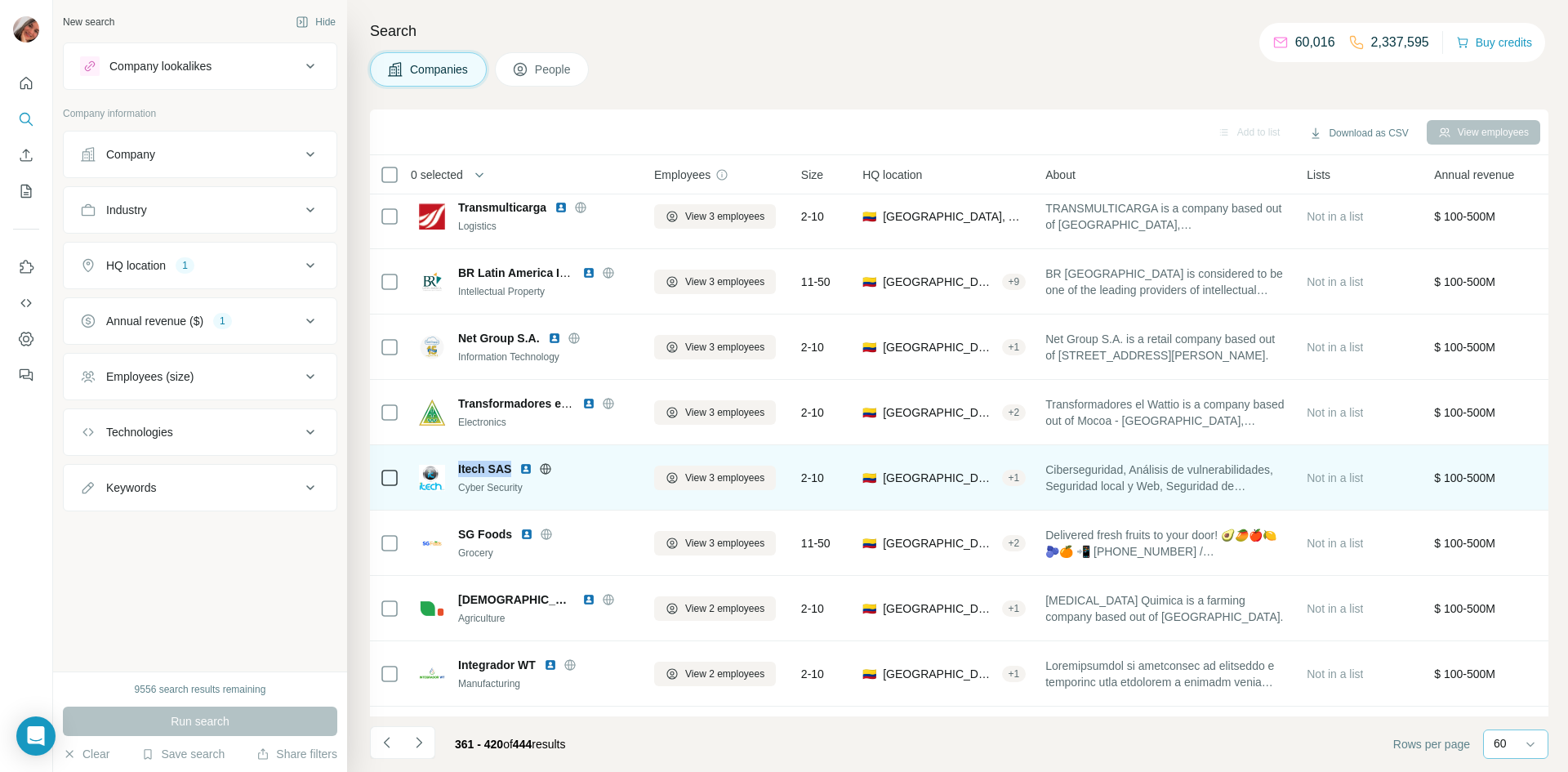
drag, startPoint x: 456, startPoint y: 465, endPoint x: 512, endPoint y: 463, distance: 56.0
click at [512, 463] on div "Itech SAS Cyber Security" at bounding box center [526, 478] width 216 height 35
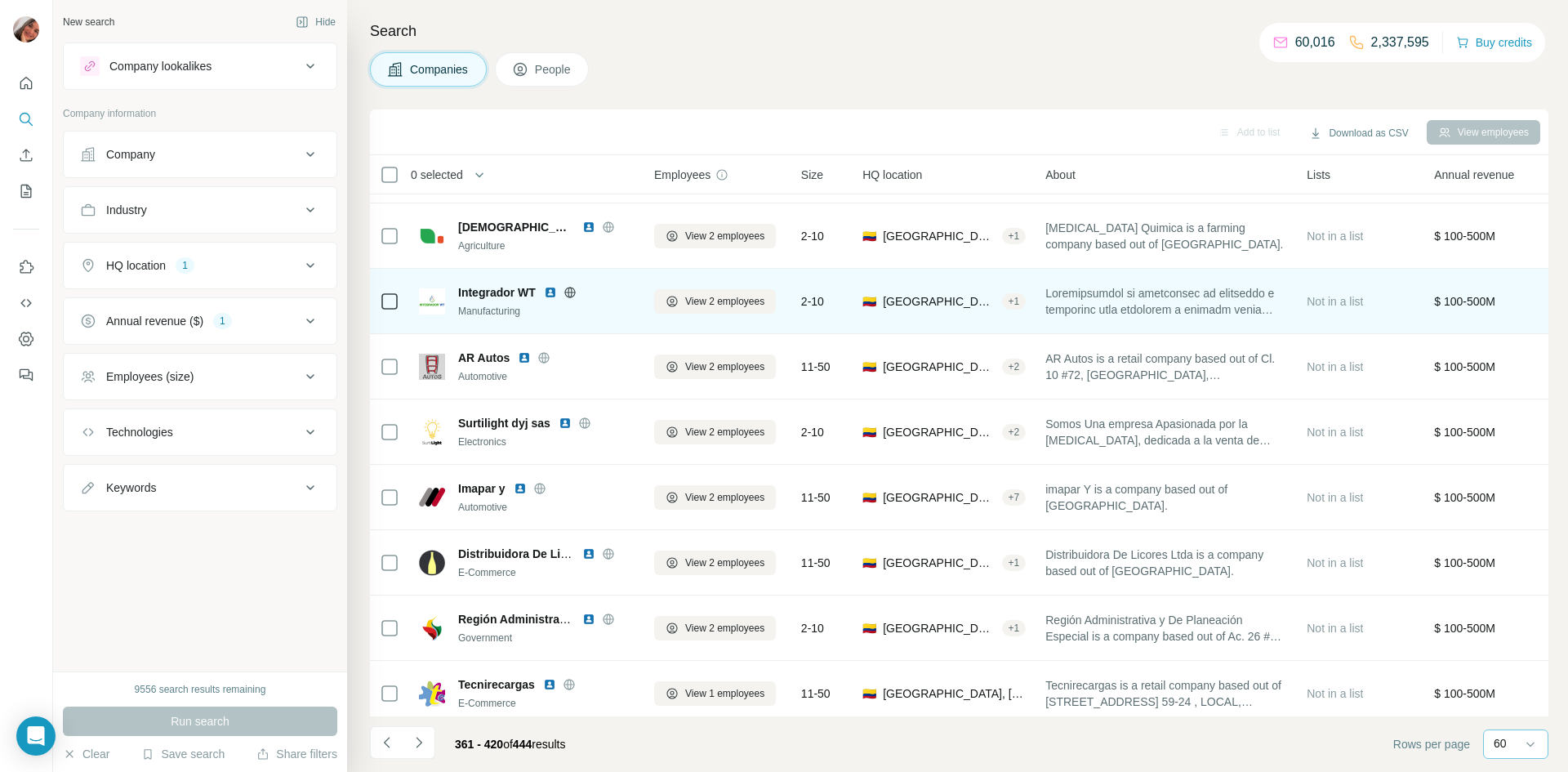
scroll to position [2322, 0]
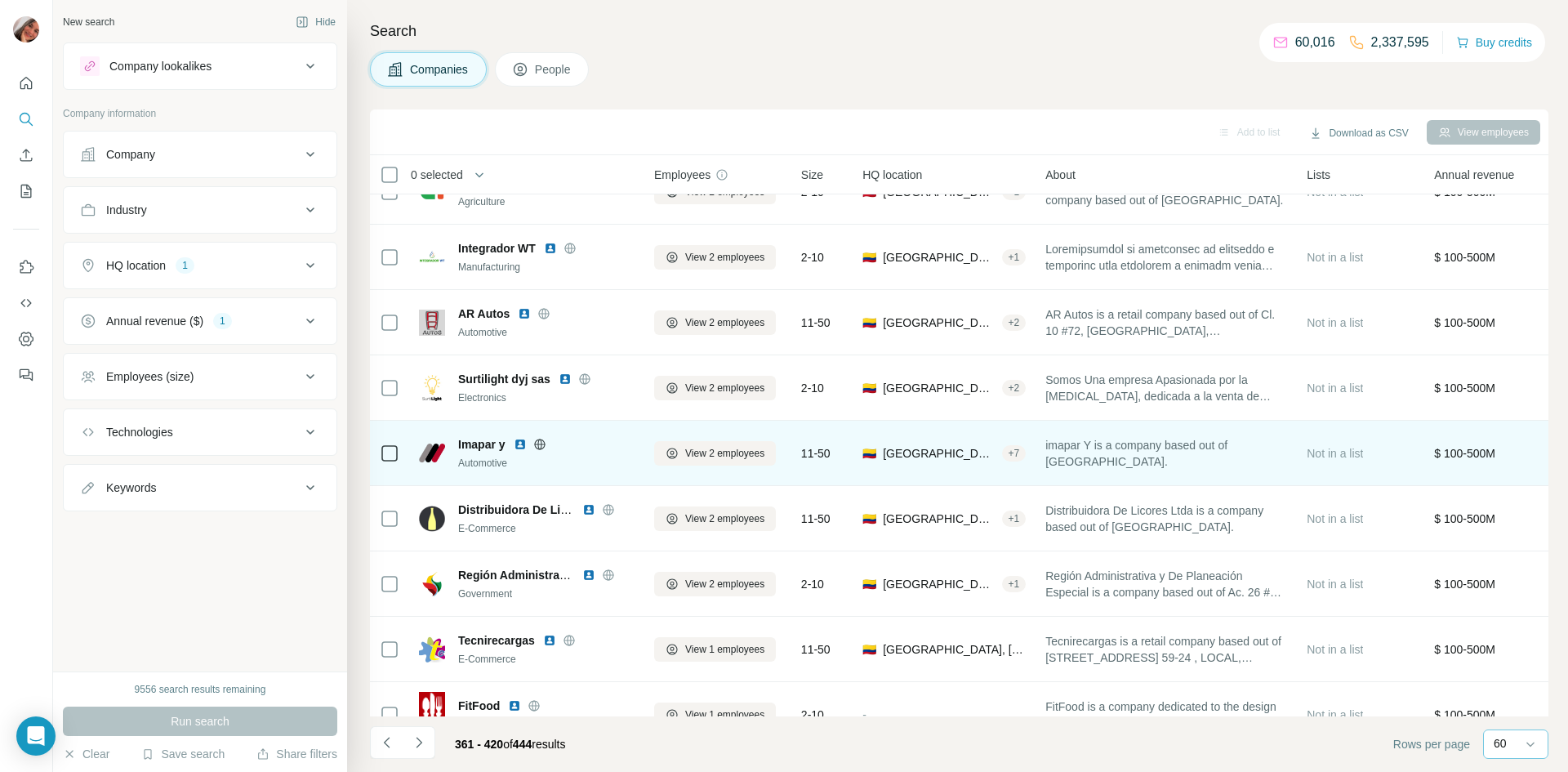
click at [474, 442] on span "Imapar y" at bounding box center [481, 444] width 47 height 16
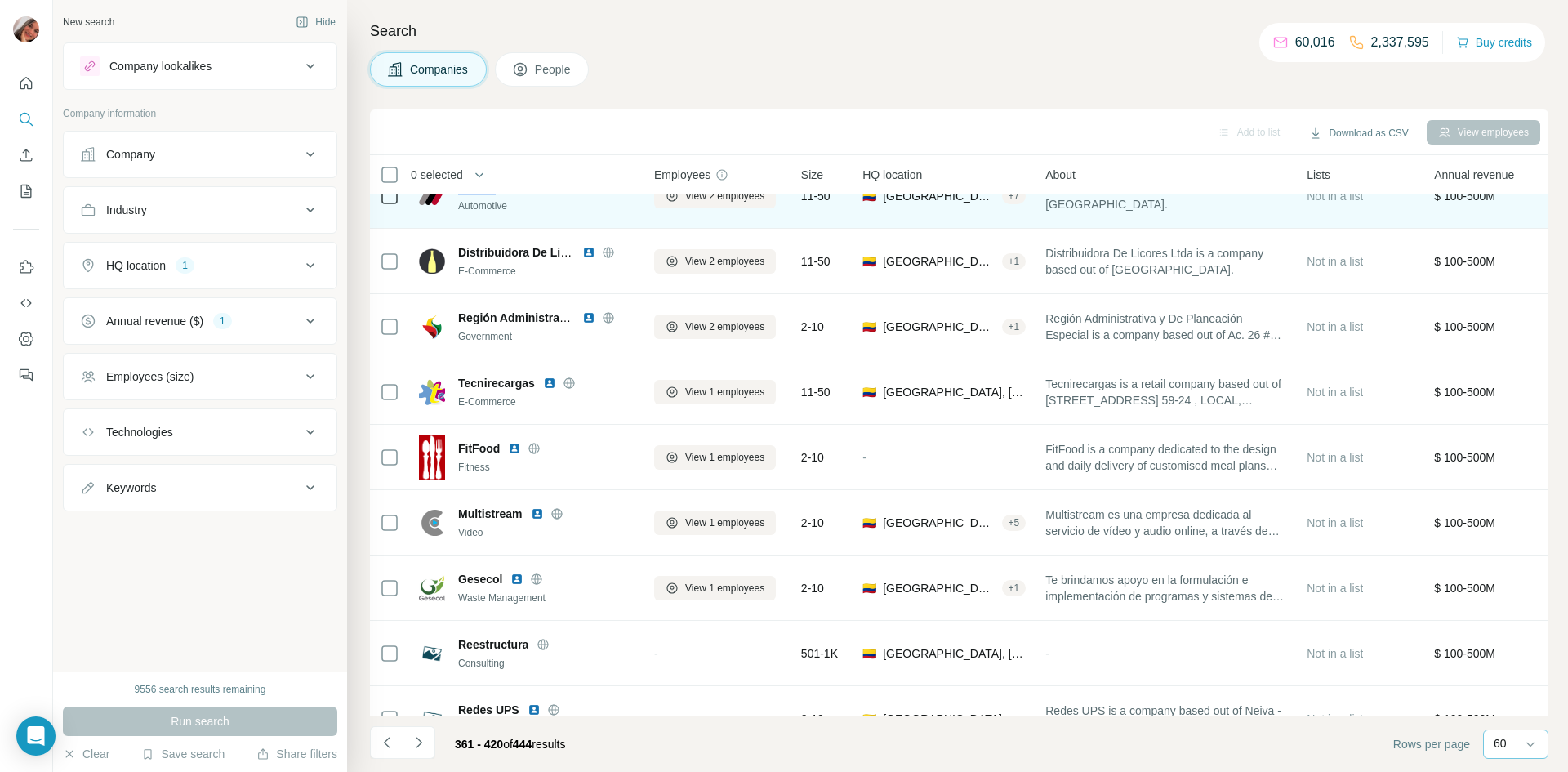
scroll to position [2636, 0]
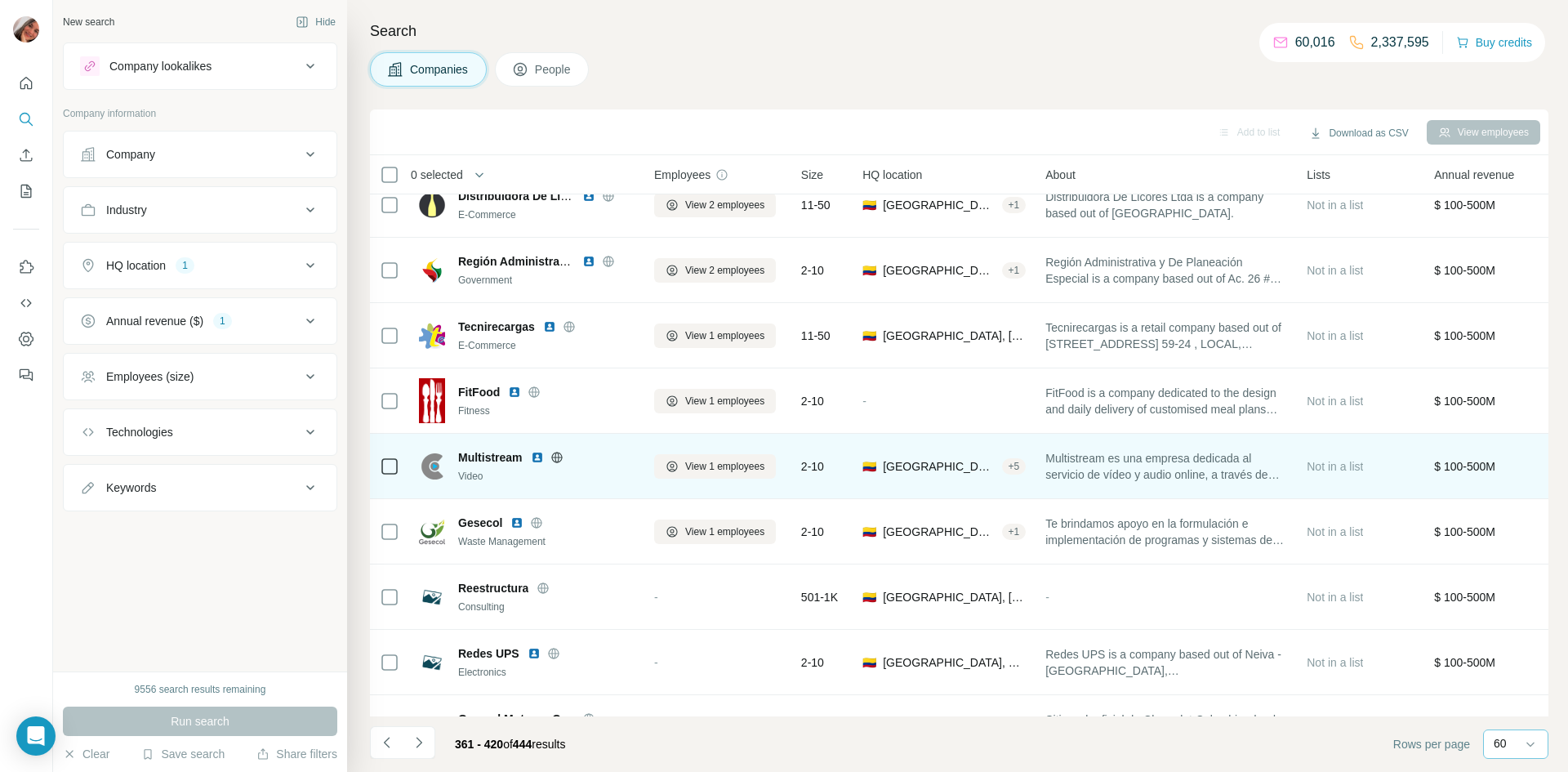
click at [476, 455] on span "Multistream" at bounding box center [490, 458] width 65 height 16
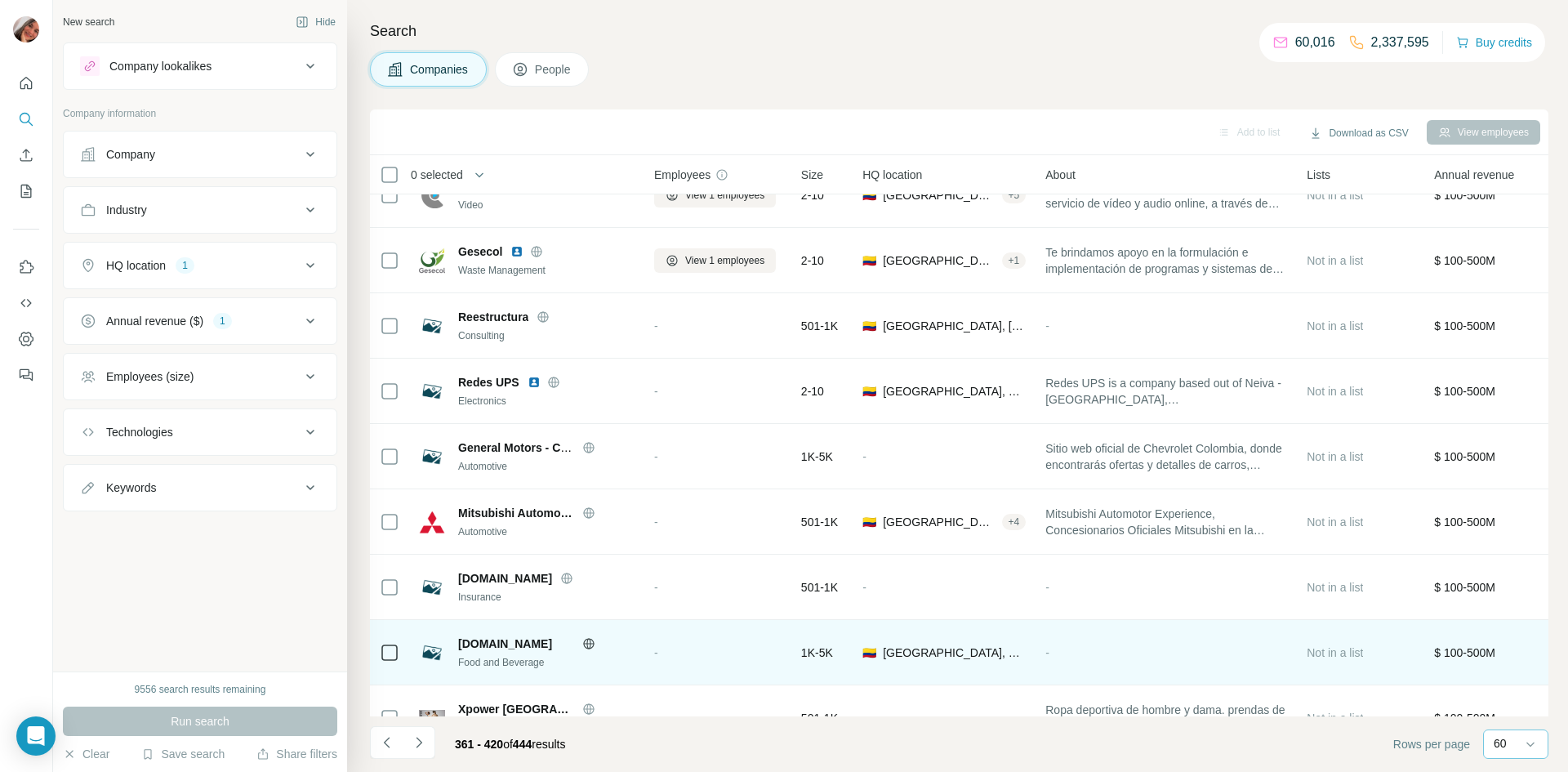
scroll to position [3089, 0]
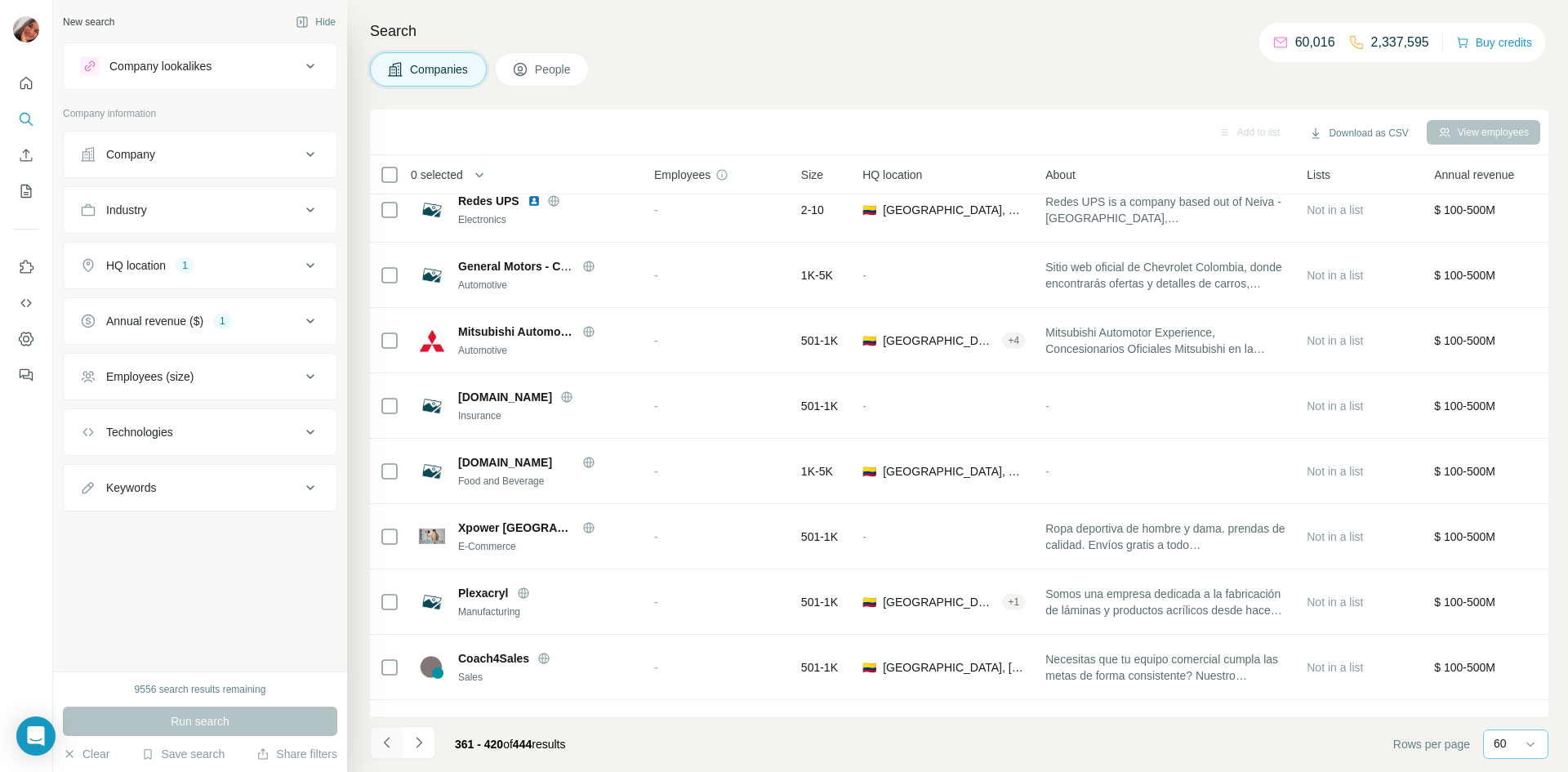
click at [397, 738] on button "Navigate to previous page" at bounding box center [387, 743] width 33 height 33
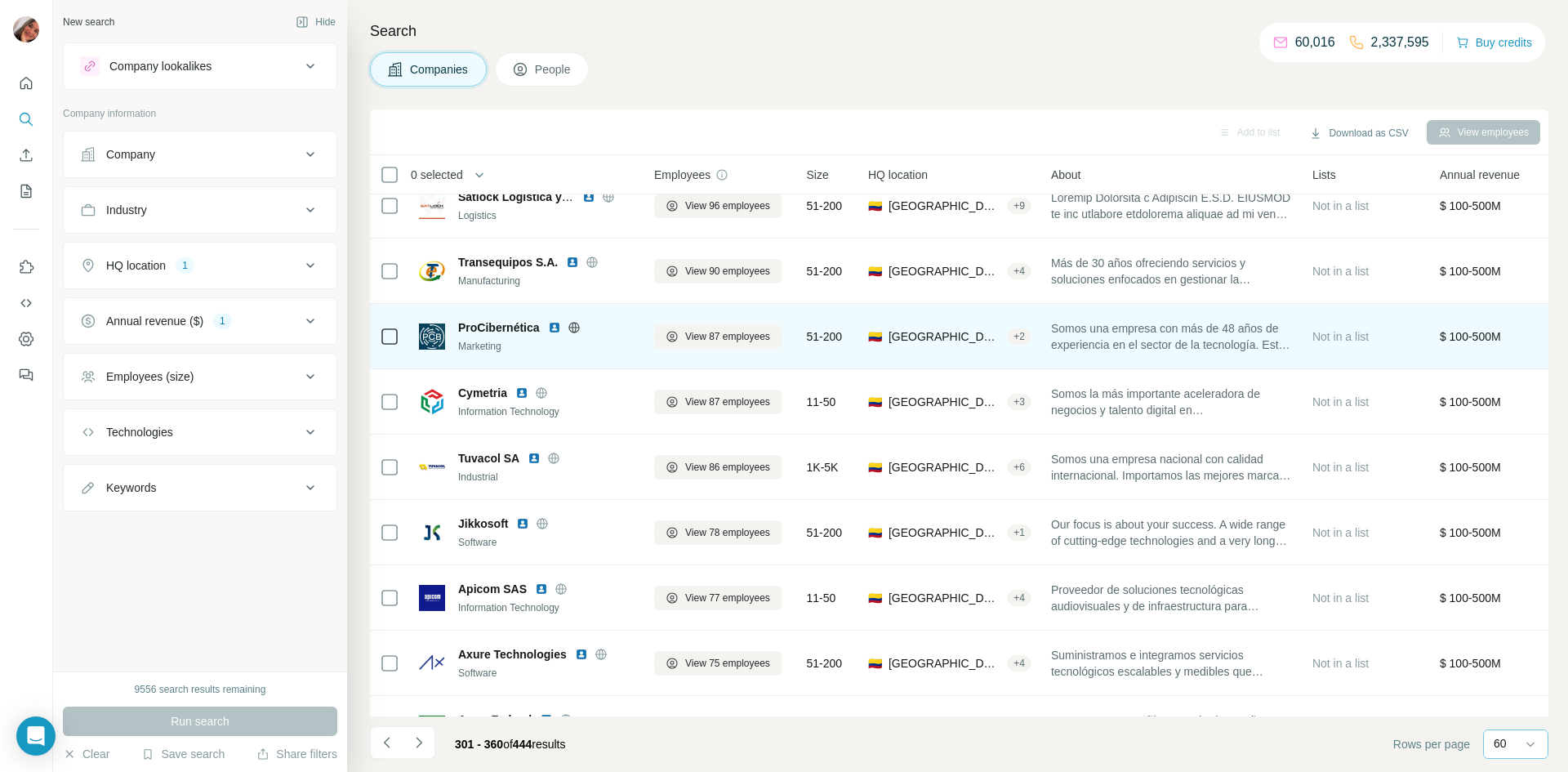
scroll to position [419, 0]
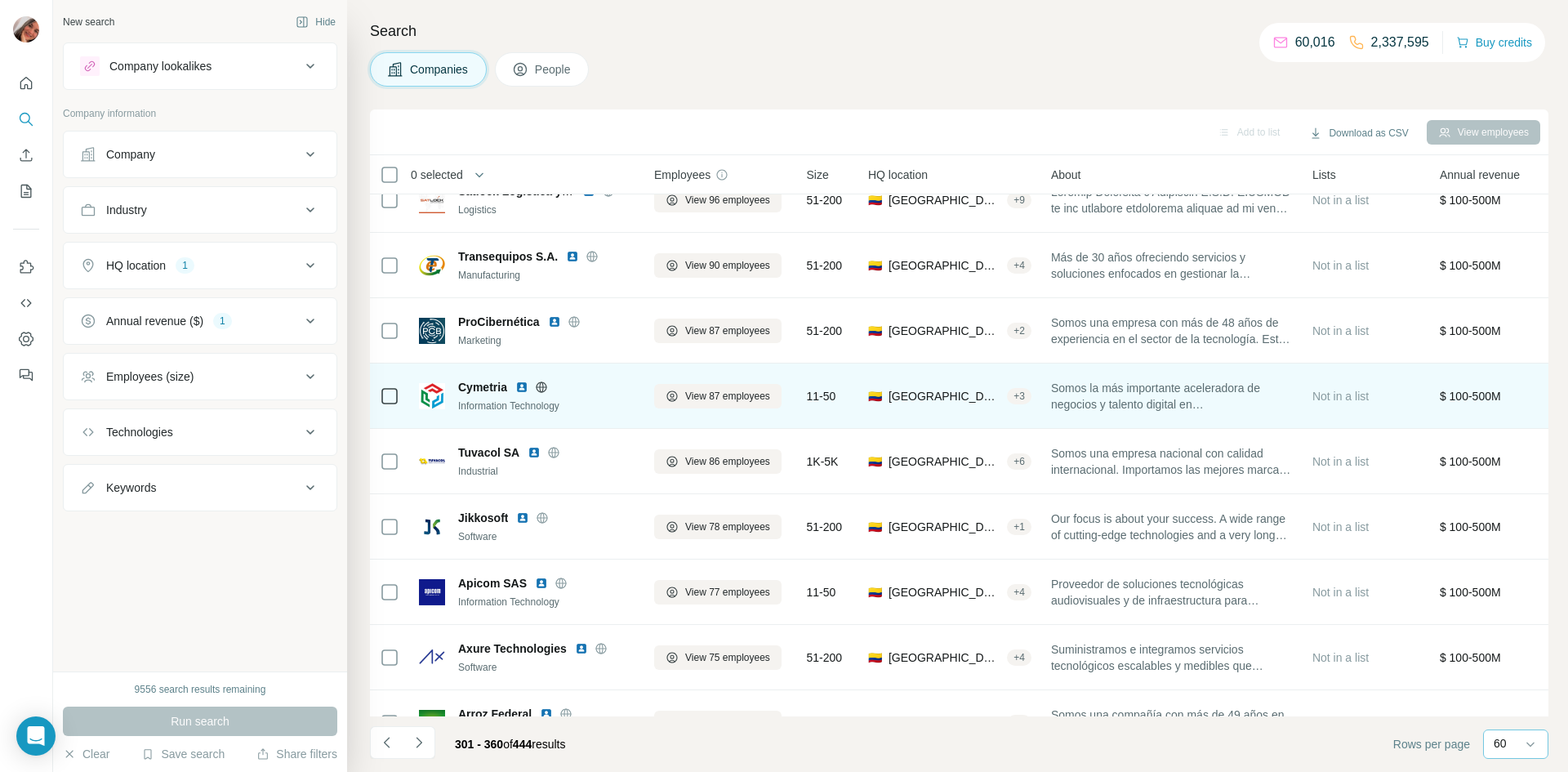
click at [488, 387] on span "Cymetria" at bounding box center [482, 387] width 49 height 16
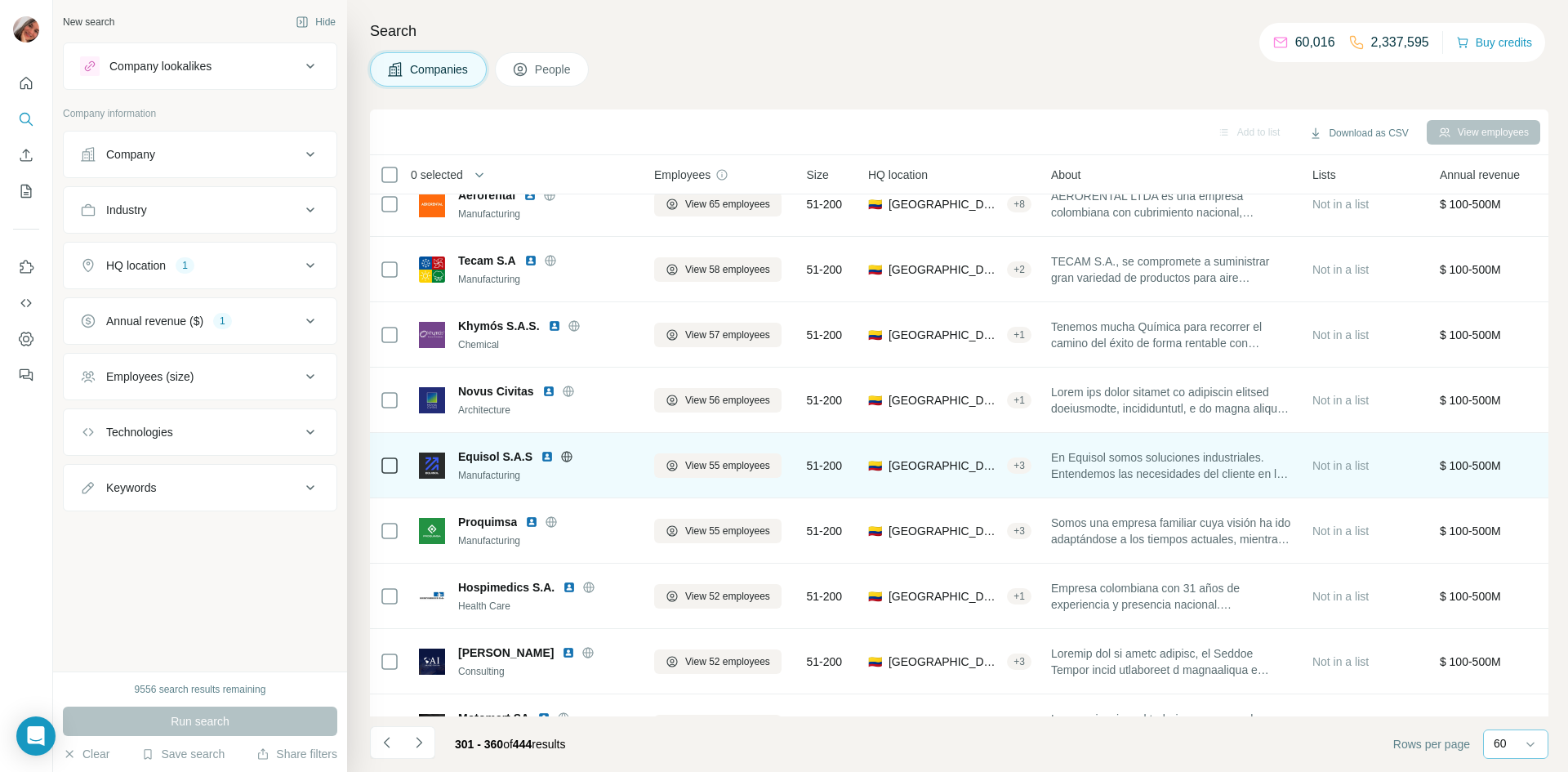
scroll to position [1347, 0]
